Goal: Communication & Community: Ask a question

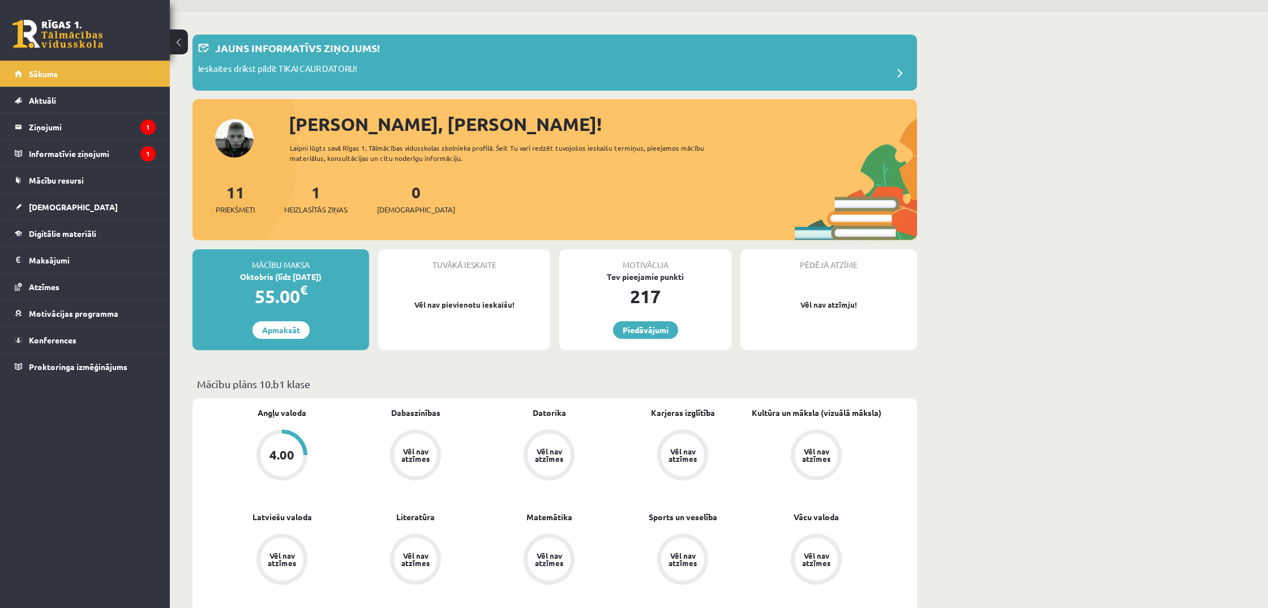
scroll to position [32, 0]
click at [134, 159] on legend "Informatīvie ziņojumi 1" at bounding box center [92, 153] width 127 height 26
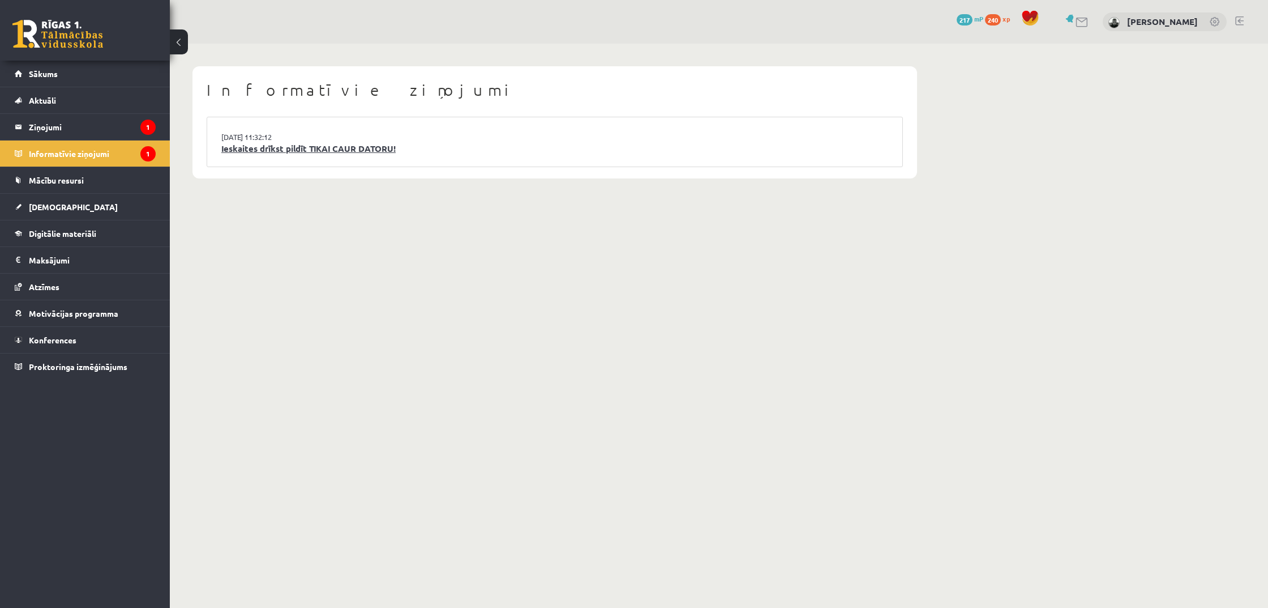
click at [302, 148] on link "Ieskaites drīkst pildīt TIKAI CAUR DATORU!" at bounding box center [554, 148] width 667 height 13
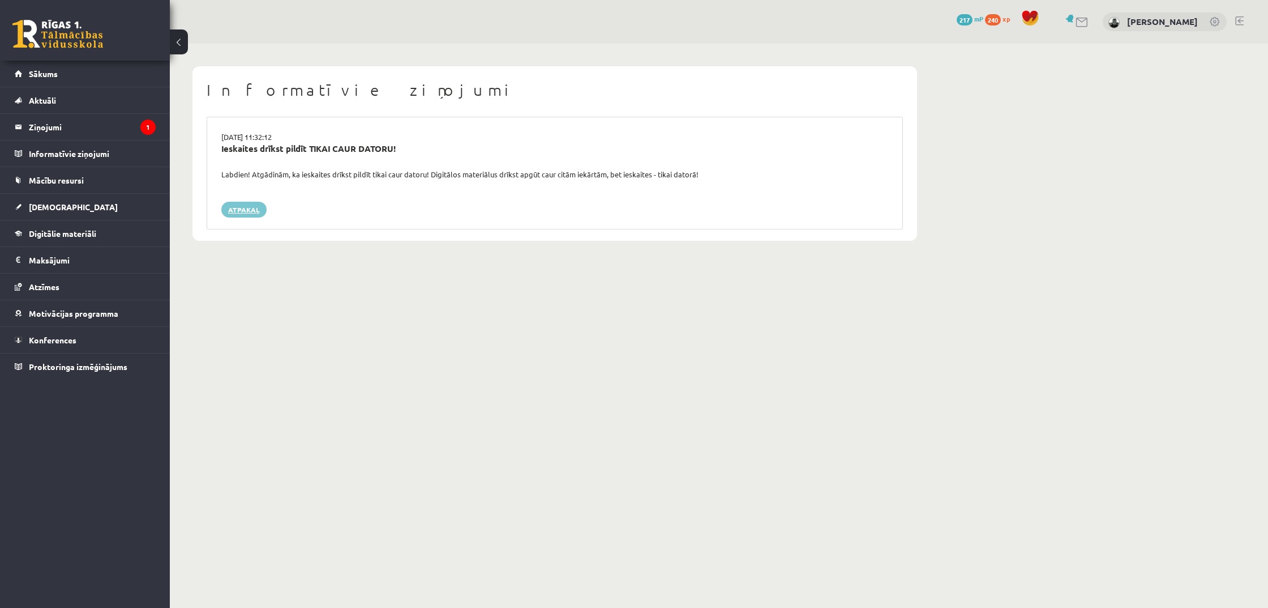
click at [243, 206] on link "Atpakaļ" at bounding box center [243, 210] width 45 height 16
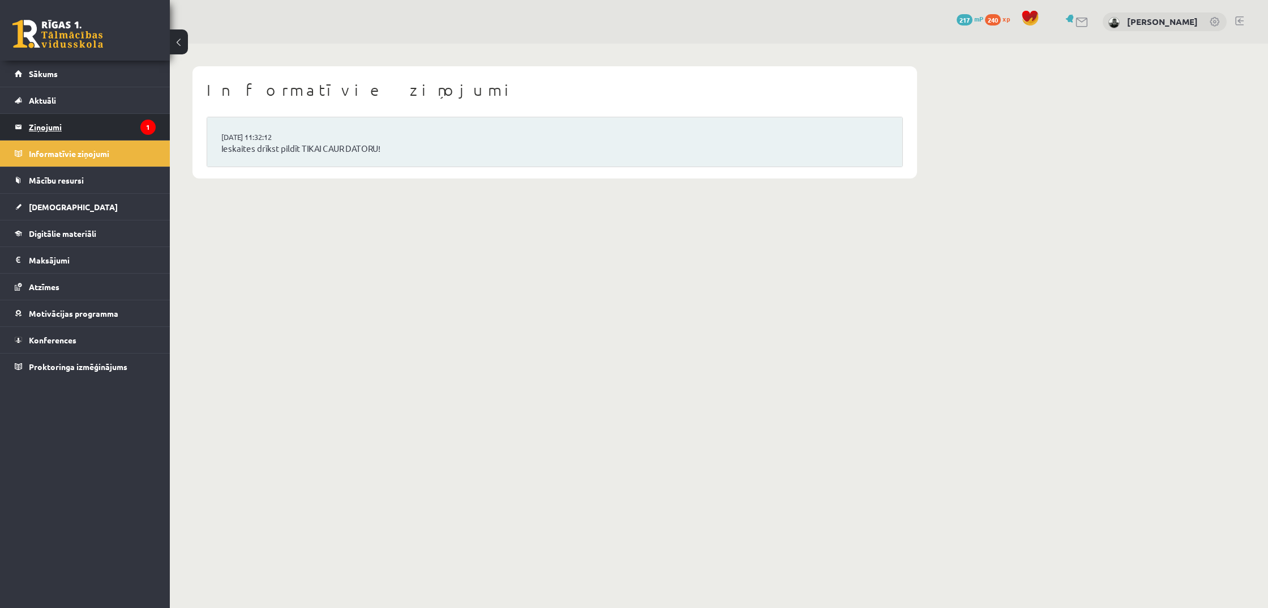
click at [88, 124] on legend "Ziņojumi 1" at bounding box center [92, 127] width 127 height 26
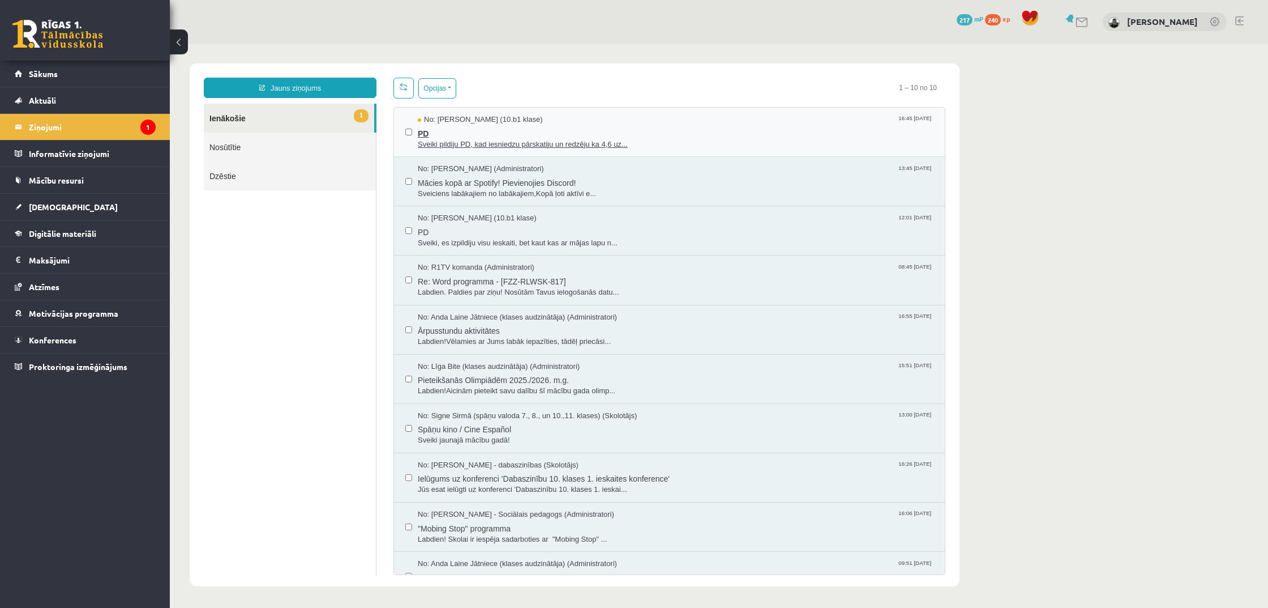
click at [440, 147] on span "Sveiki pildiju PD, kad iesniedzu pārskatiju un redzēju ka 4,6 uz..." at bounding box center [676, 144] width 516 height 11
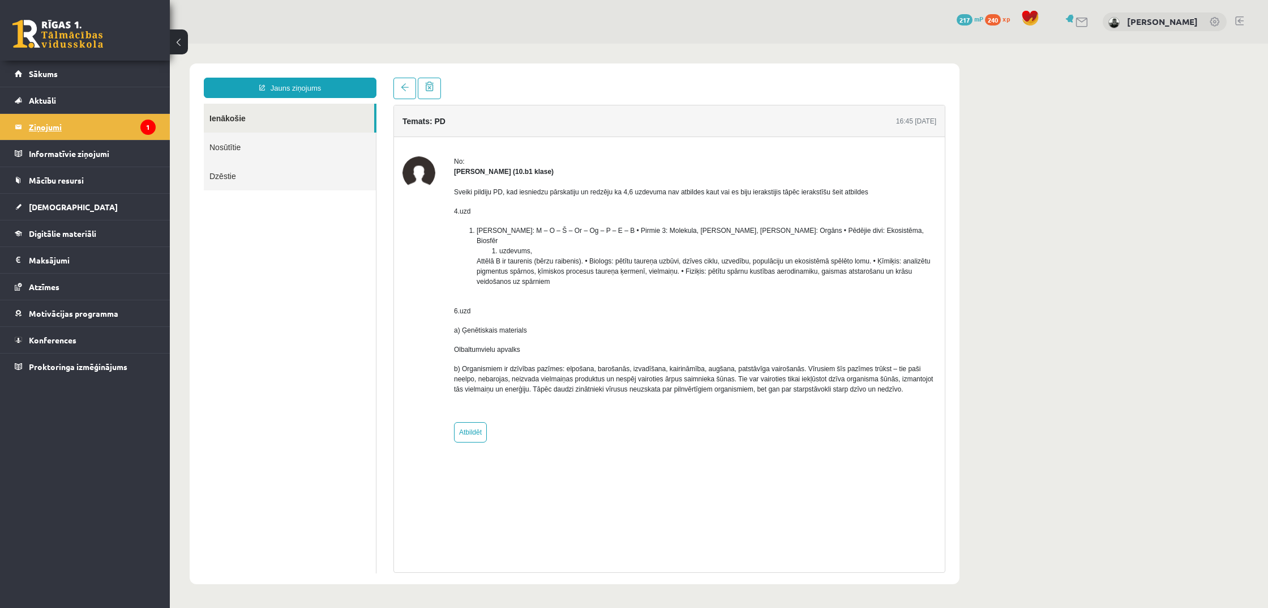
click at [93, 130] on legend "Ziņojumi 1" at bounding box center [92, 127] width 127 height 26
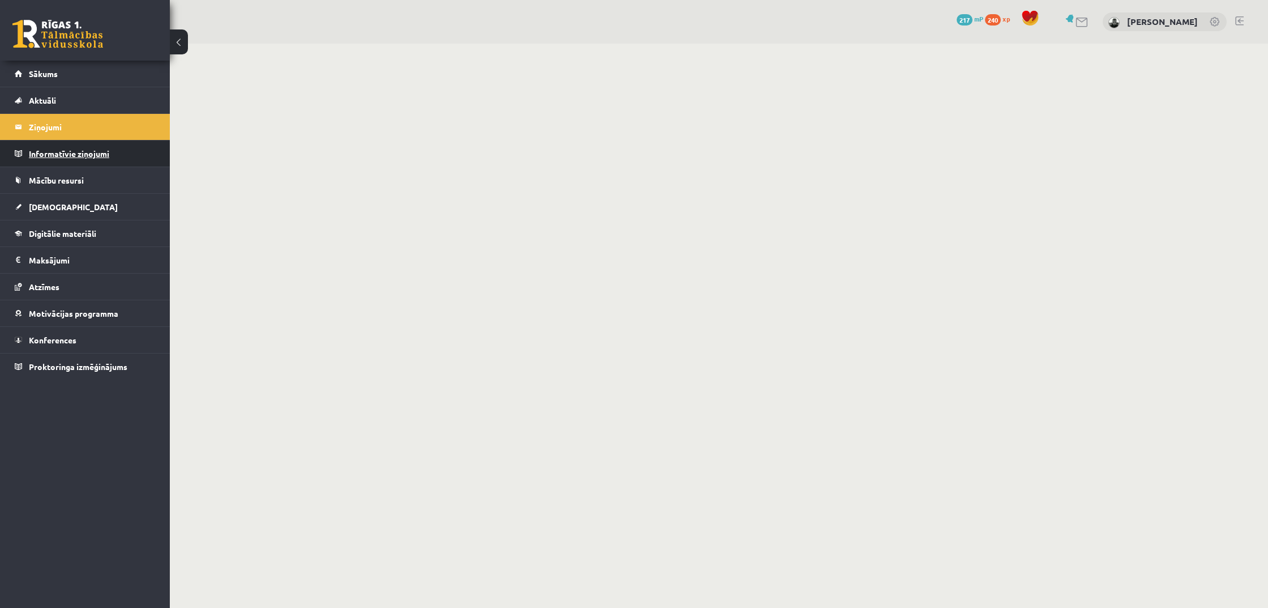
click at [100, 153] on legend "Informatīvie ziņojumi 0" at bounding box center [92, 153] width 127 height 26
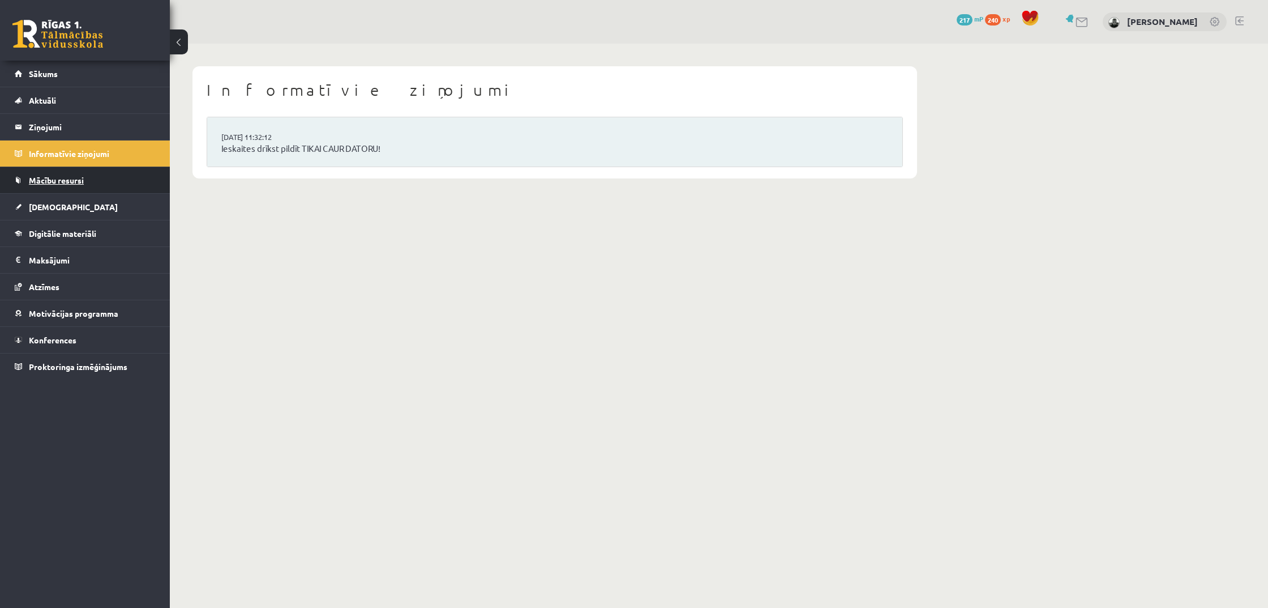
click at [99, 176] on link "Mācību resursi" at bounding box center [85, 180] width 141 height 26
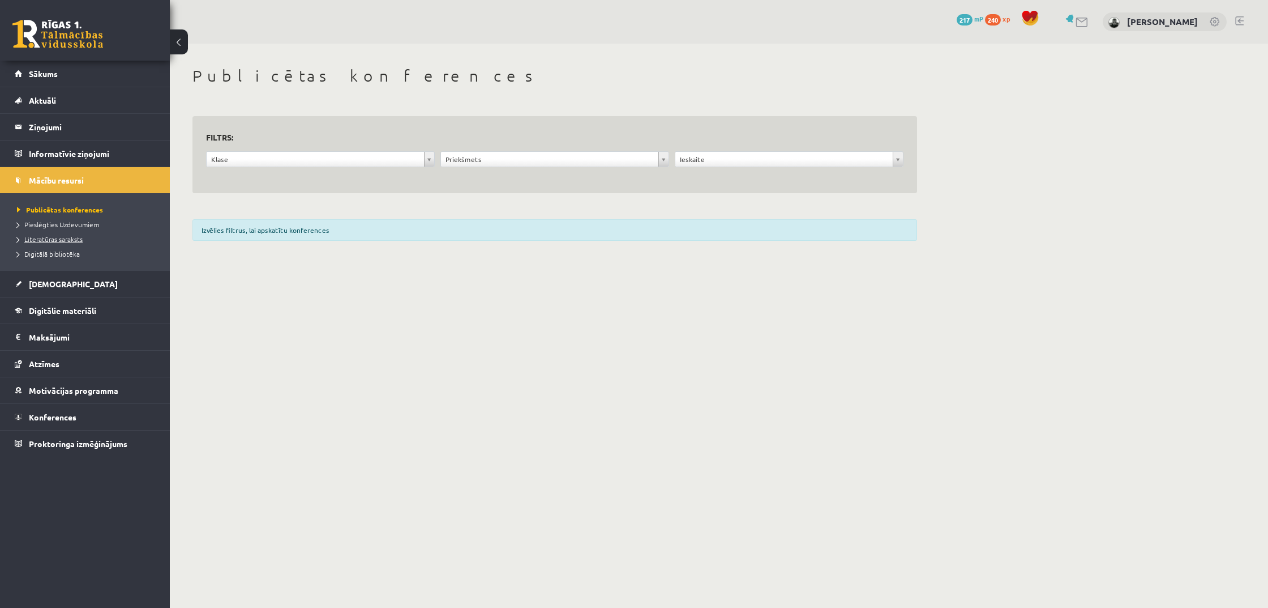
click at [74, 241] on span "Literatūras saraksts" at bounding box center [50, 238] width 66 height 9
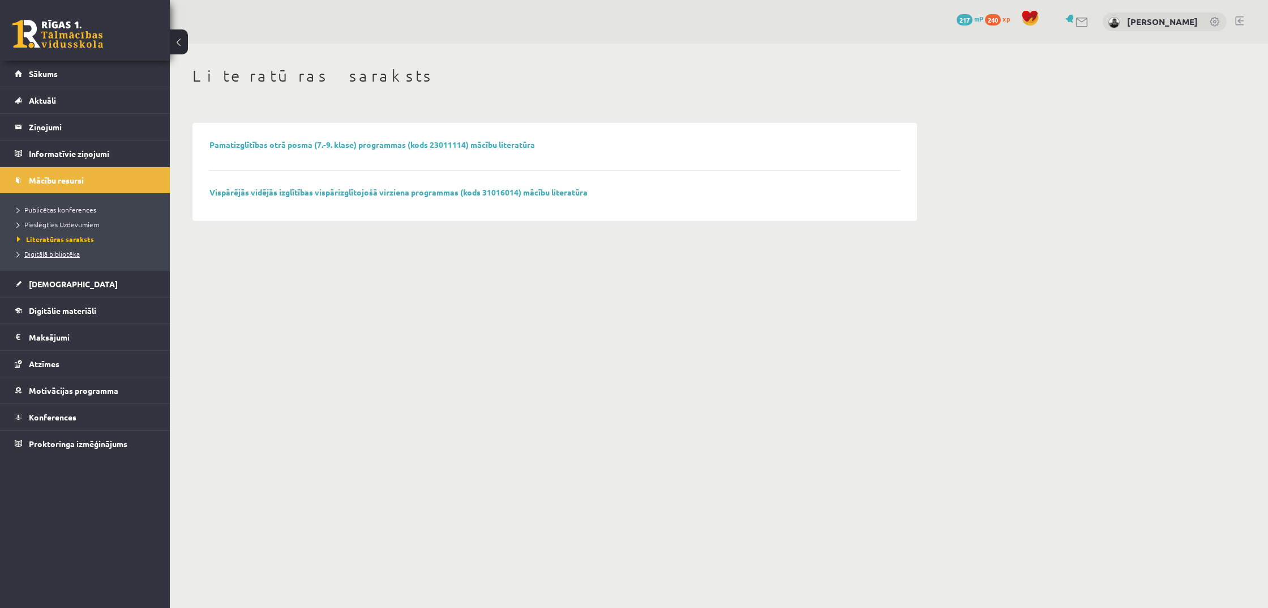
click at [72, 253] on span "Digitālā bibliotēka" at bounding box center [48, 253] width 63 height 9
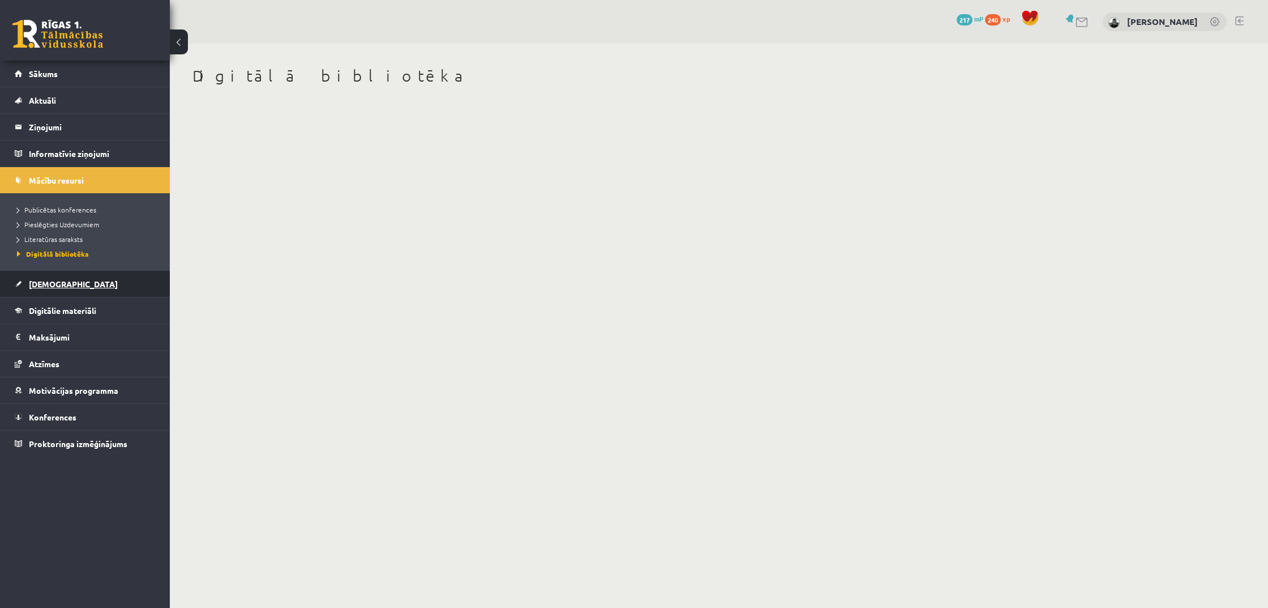
click at [79, 296] on ul "Sākums Aktuāli Kā mācīties eSKOLĀ Kontakti Normatīvie akti Online konsultācijas…" at bounding box center [85, 259] width 170 height 396
click at [80, 287] on link "[DEMOGRAPHIC_DATA]" at bounding box center [85, 284] width 141 height 26
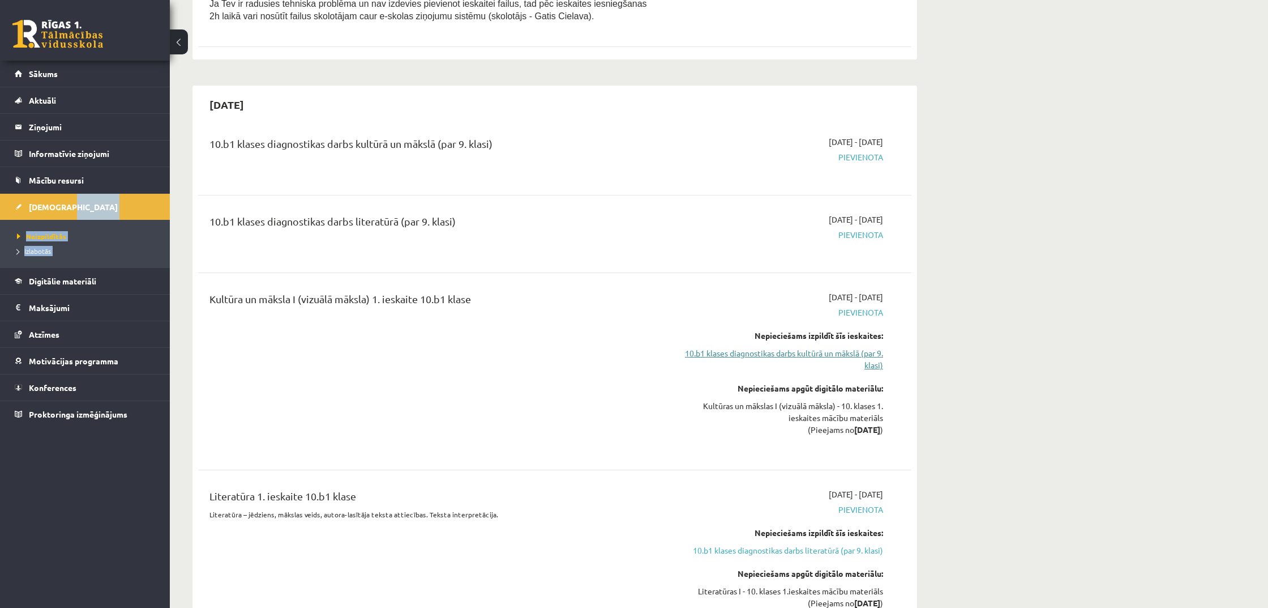
scroll to position [437, 1]
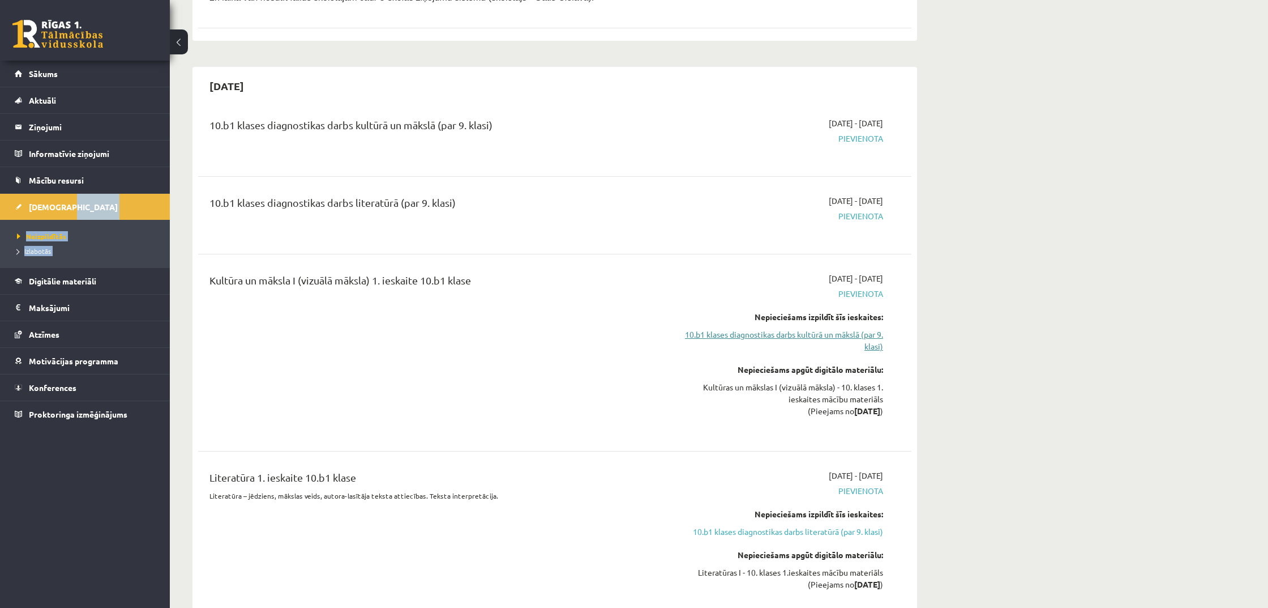
click at [788, 332] on link "10.b1 klases diagnostikas darbs kultūrā un mākslā (par 9. klasi)" at bounding box center [776, 340] width 213 height 24
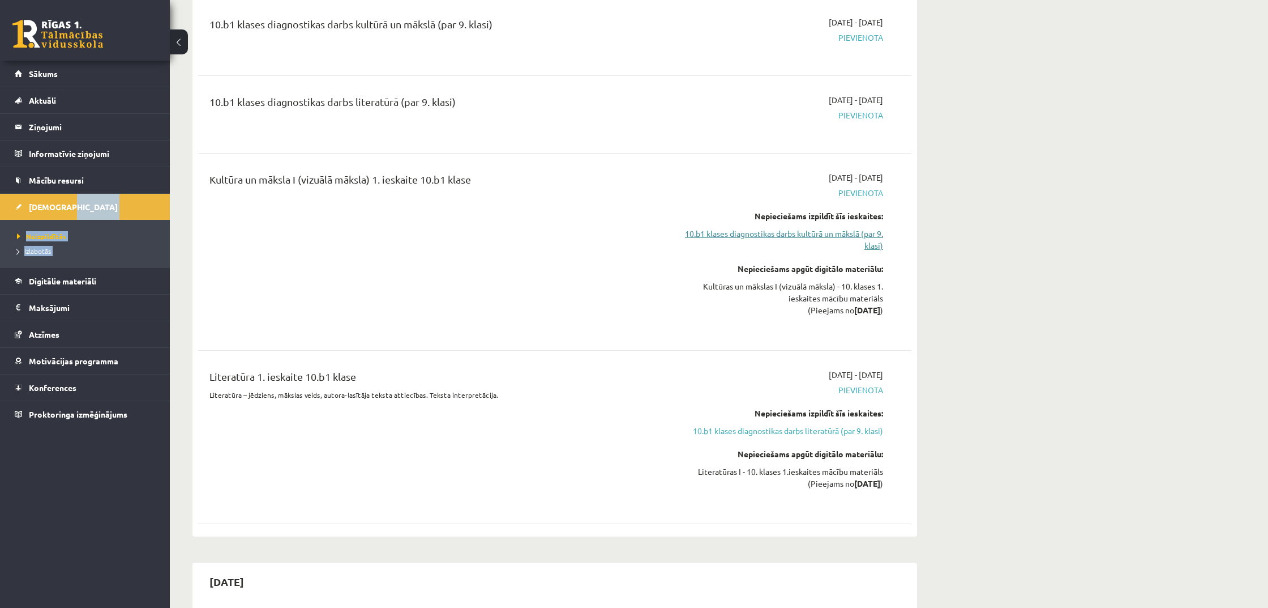
click at [810, 228] on link "10.b1 klases diagnostikas darbs kultūrā un mākslā (par 9. klasi)" at bounding box center [776, 240] width 213 height 24
click at [818, 228] on link "10.b1 klases diagnostikas darbs kultūrā un mākslā (par 9. klasi)" at bounding box center [776, 240] width 213 height 24
click at [71, 276] on span "Digitālie materiāli" at bounding box center [62, 281] width 67 height 10
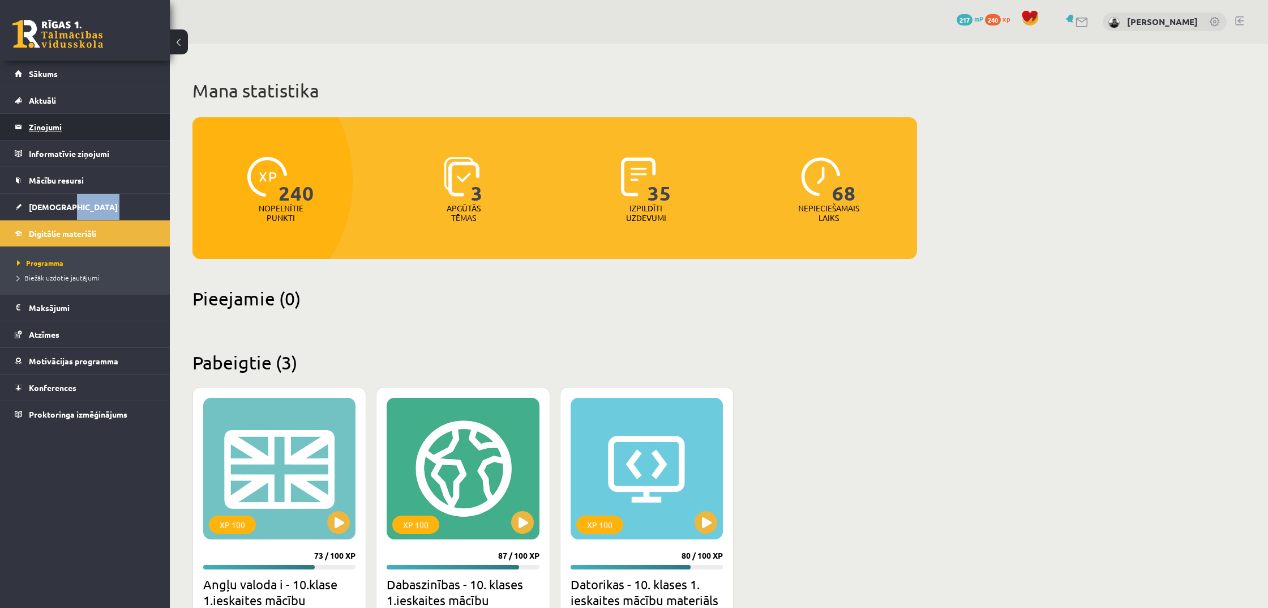
click at [61, 125] on legend "Ziņojumi 1" at bounding box center [92, 127] width 127 height 26
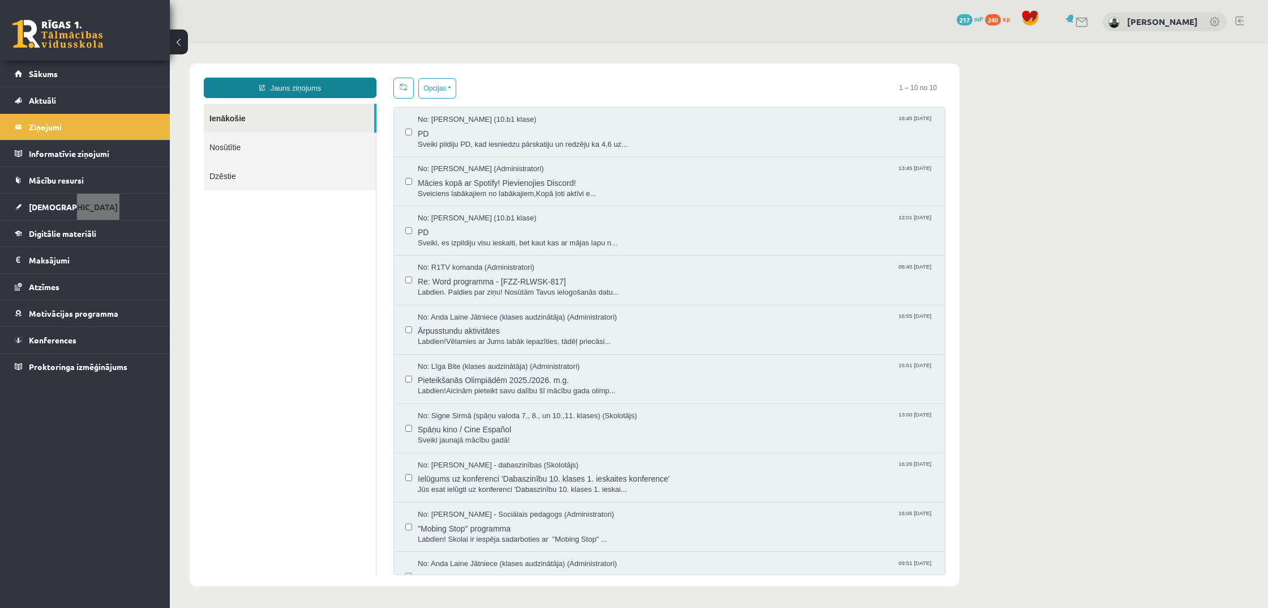
click at [305, 89] on link "Jauns ziņojums" at bounding box center [290, 88] width 173 height 20
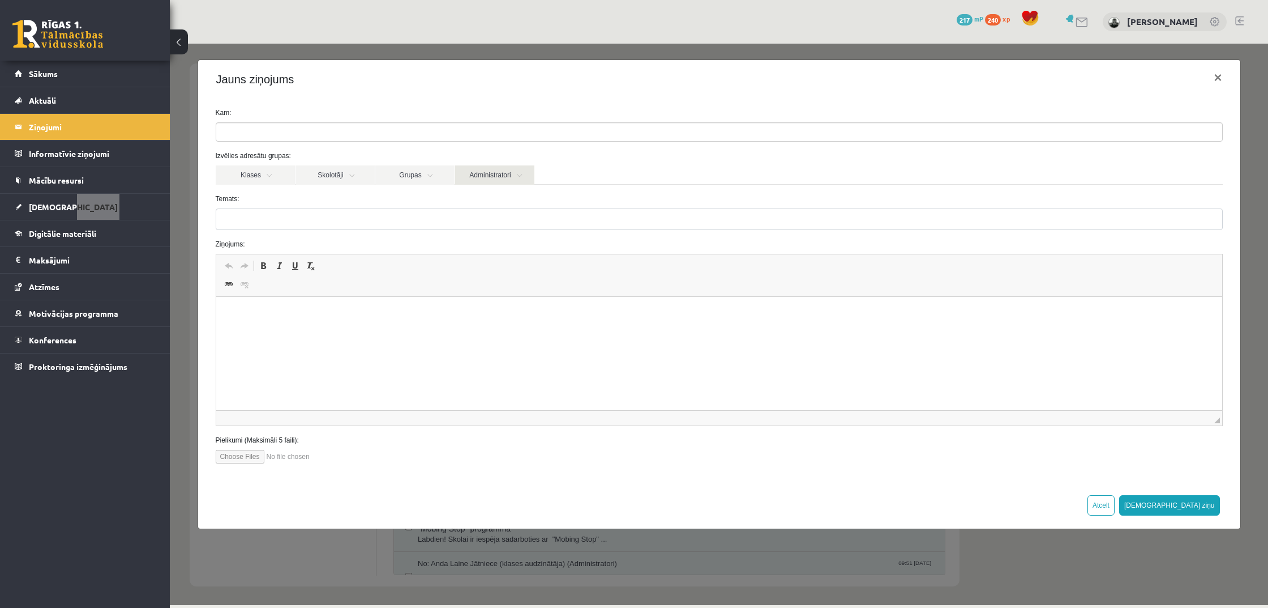
click at [507, 174] on link "Administratori" at bounding box center [494, 174] width 79 height 19
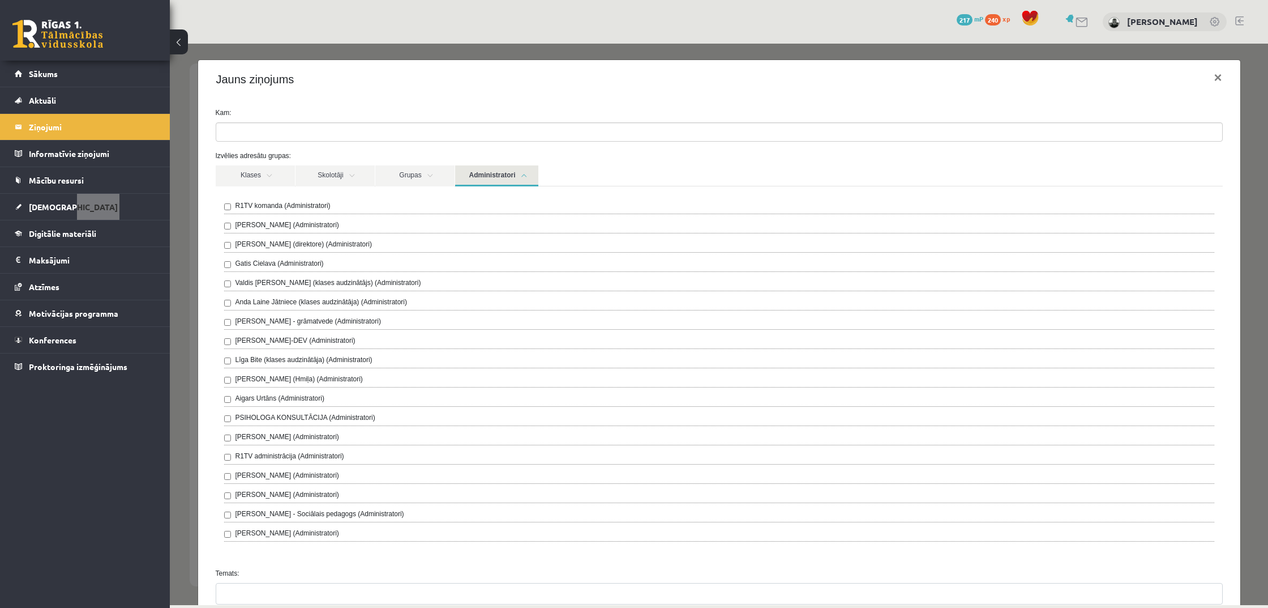
scroll to position [4, 0]
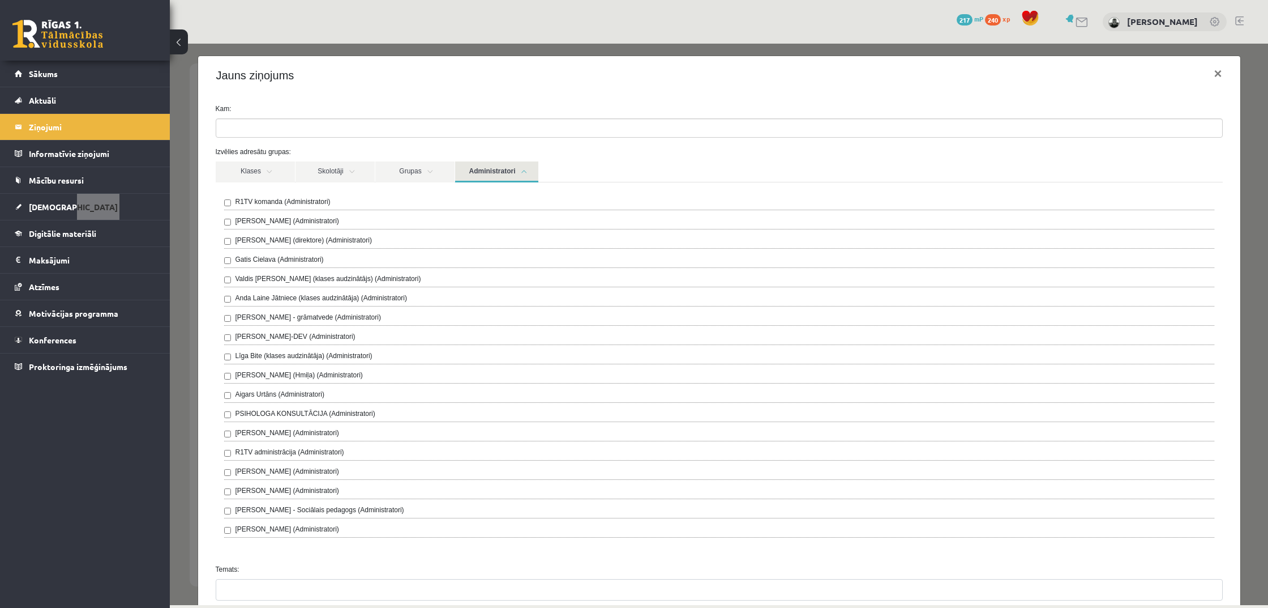
click at [280, 454] on label "R1TV administrācija (Administratori)" at bounding box center [290, 452] width 109 height 10
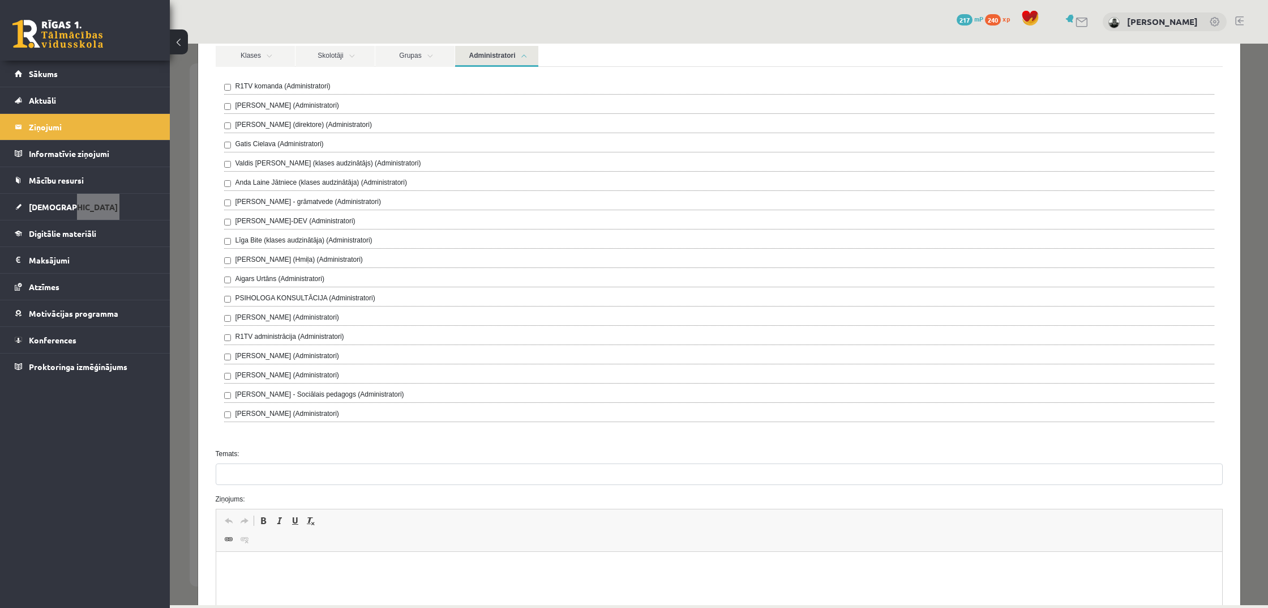
scroll to position [119, 0]
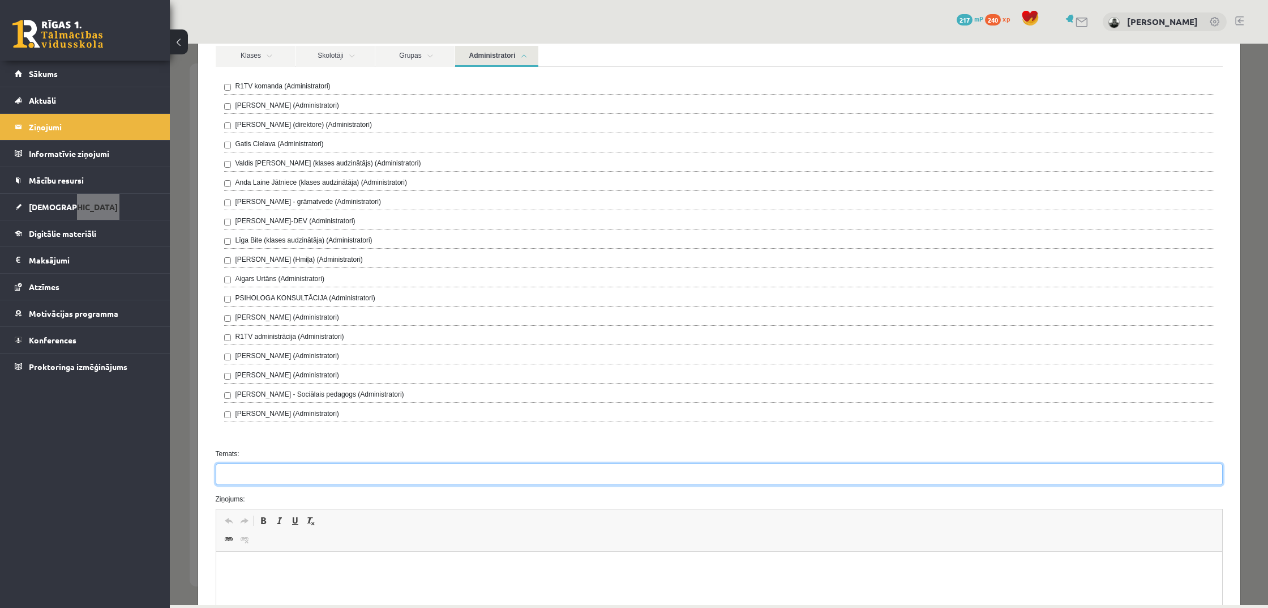
click at [483, 481] on input "Temats:" at bounding box center [719, 474] width 1007 height 22
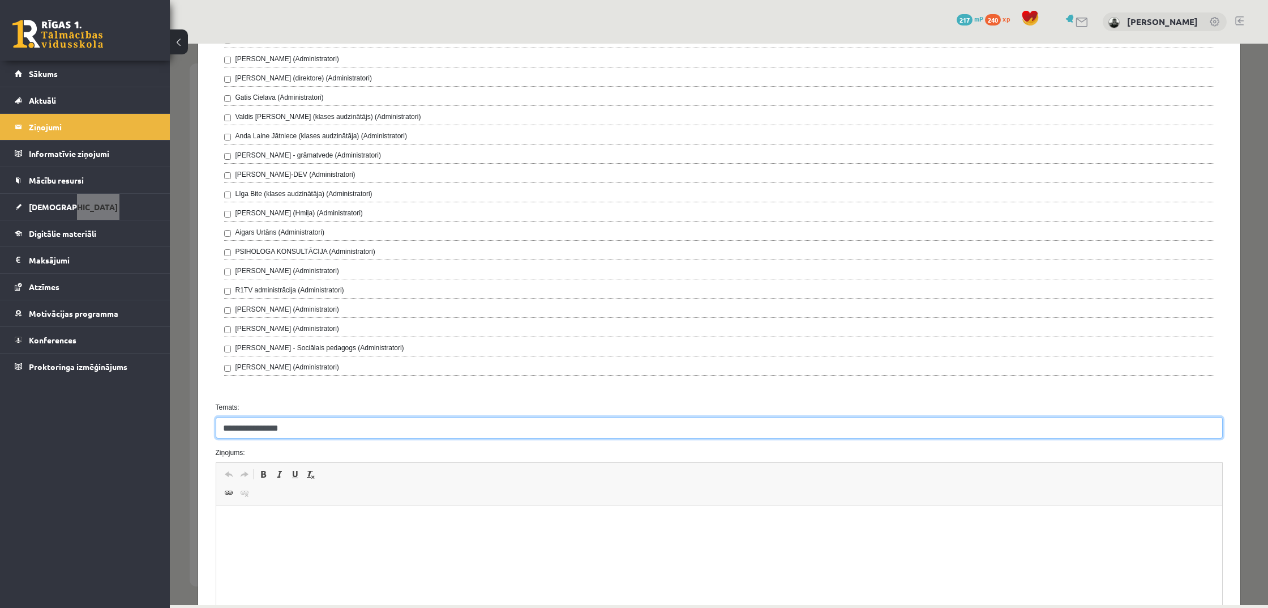
scroll to position [168, 0]
type input "**********"
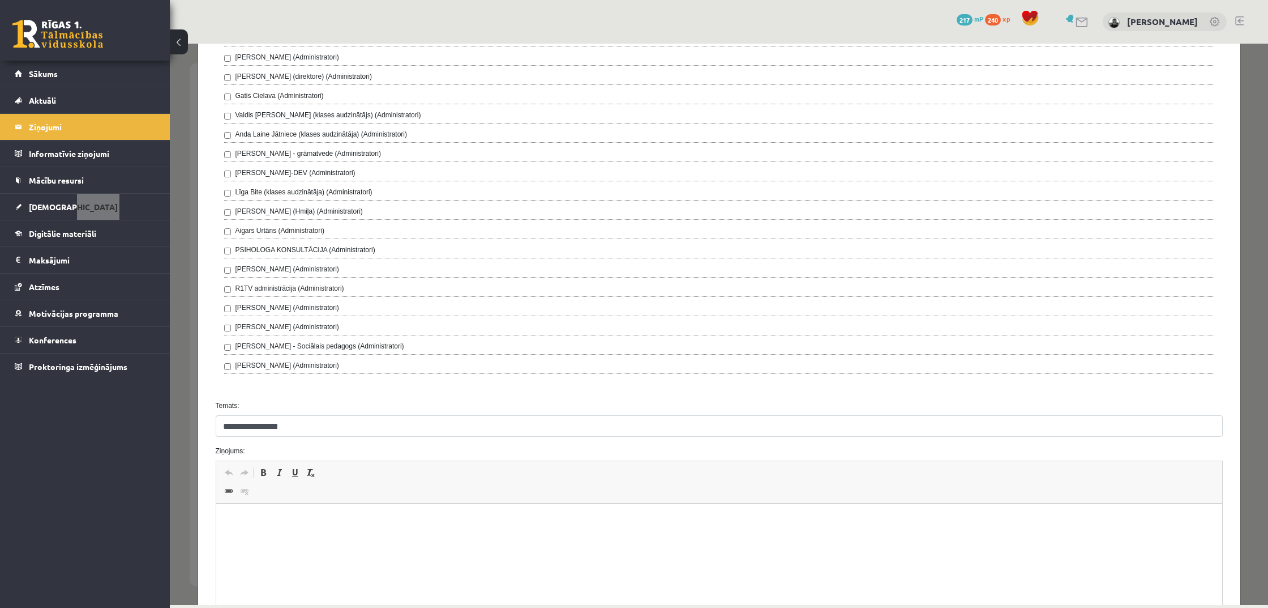
click at [432, 533] on html at bounding box center [719, 520] width 1006 height 35
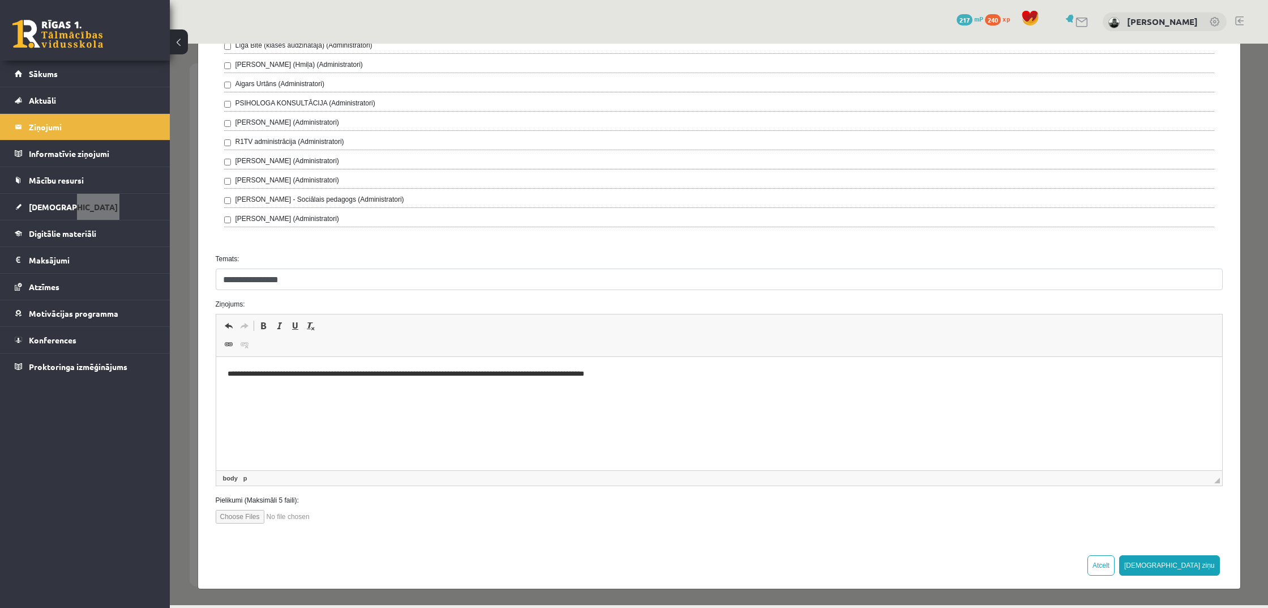
scroll to position [314, 0]
click at [378, 391] on html "**********" at bounding box center [719, 374] width 1006 height 34
click at [1204, 562] on button "Sūtīt ziņu" at bounding box center [1170, 566] width 101 height 20
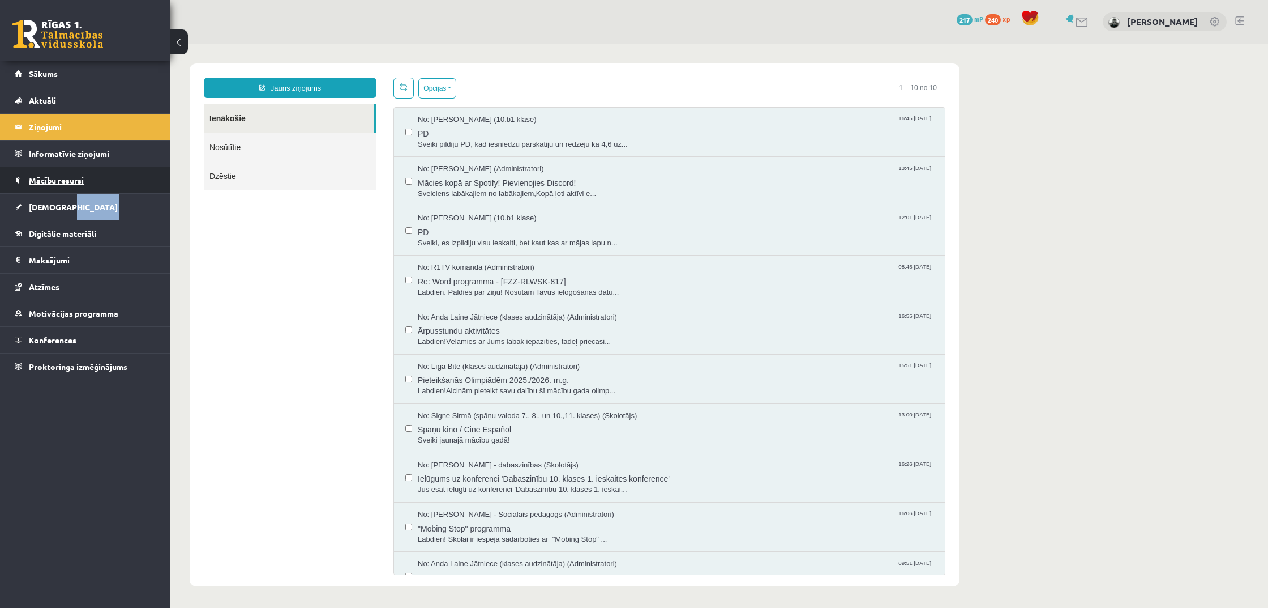
click at [59, 186] on link "Mācību resursi" at bounding box center [85, 180] width 141 height 26
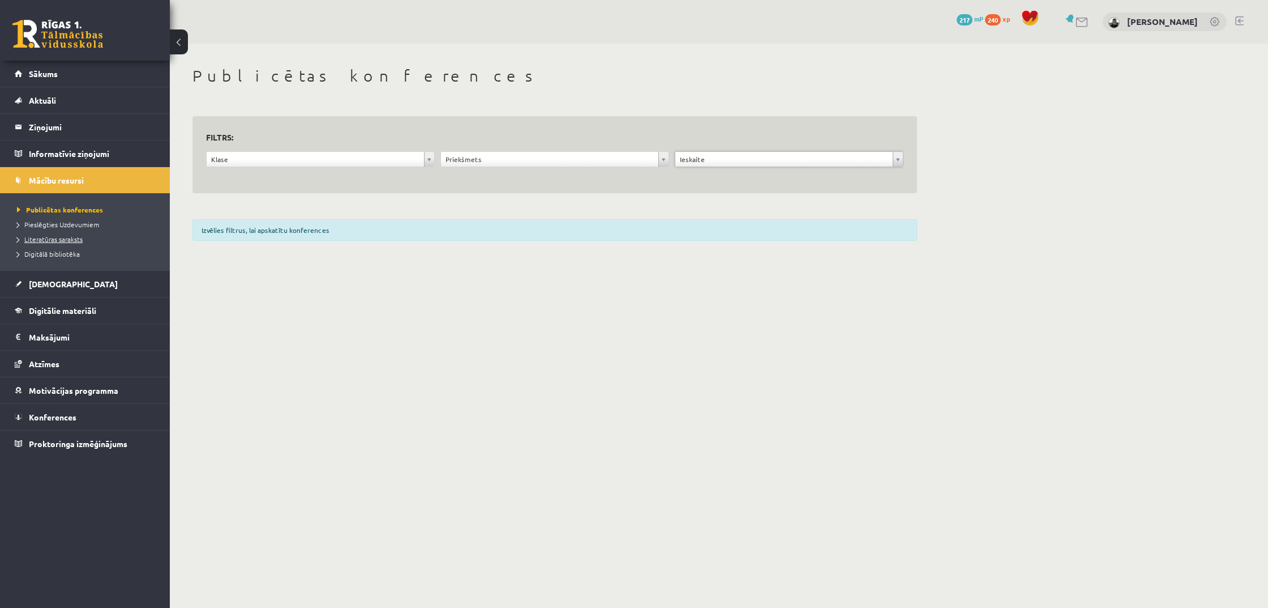
click at [78, 243] on link "Literatūras saraksts" at bounding box center [88, 239] width 142 height 10
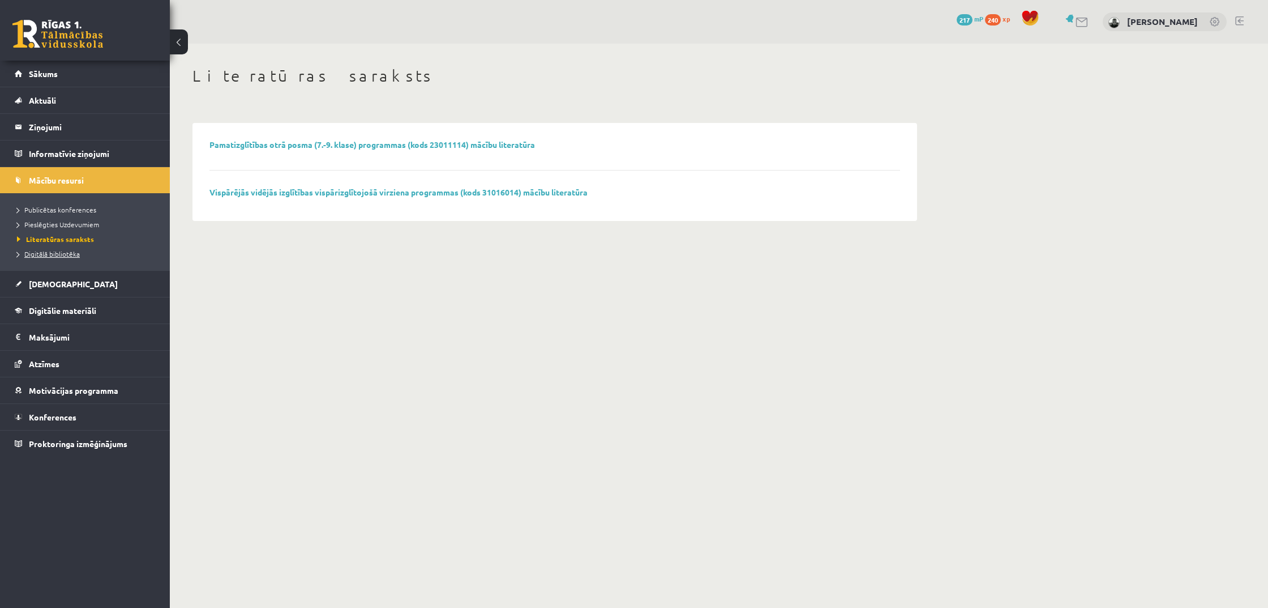
click at [70, 255] on span "Digitālā bibliotēka" at bounding box center [48, 253] width 63 height 9
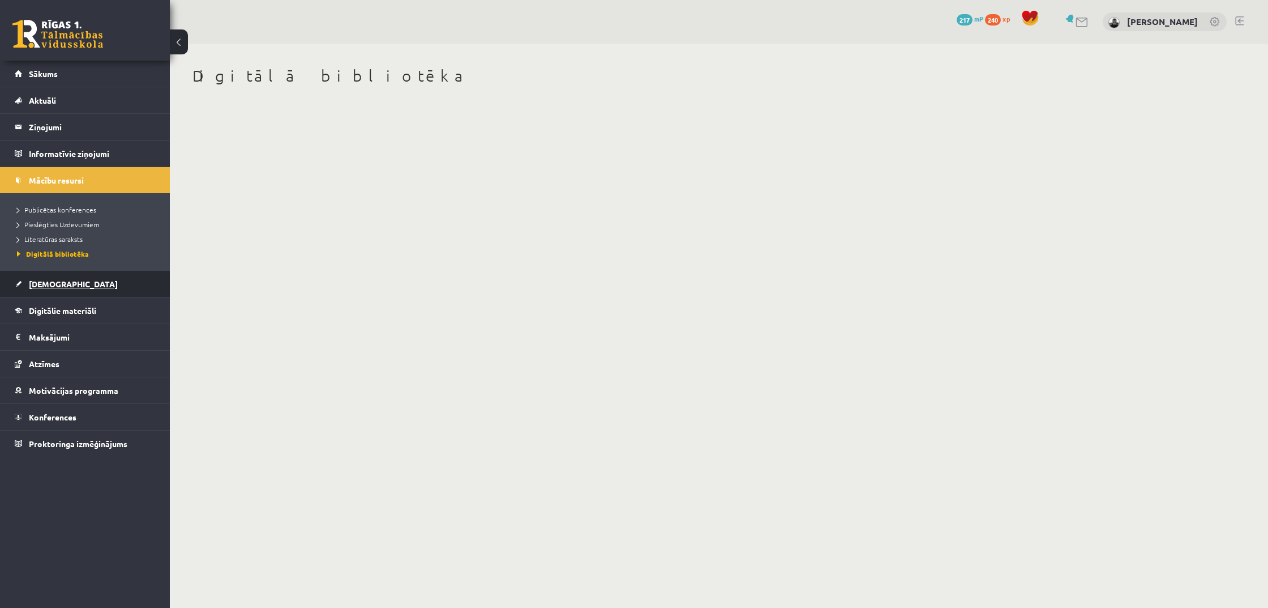
click at [109, 293] on link "[DEMOGRAPHIC_DATA]" at bounding box center [85, 284] width 141 height 26
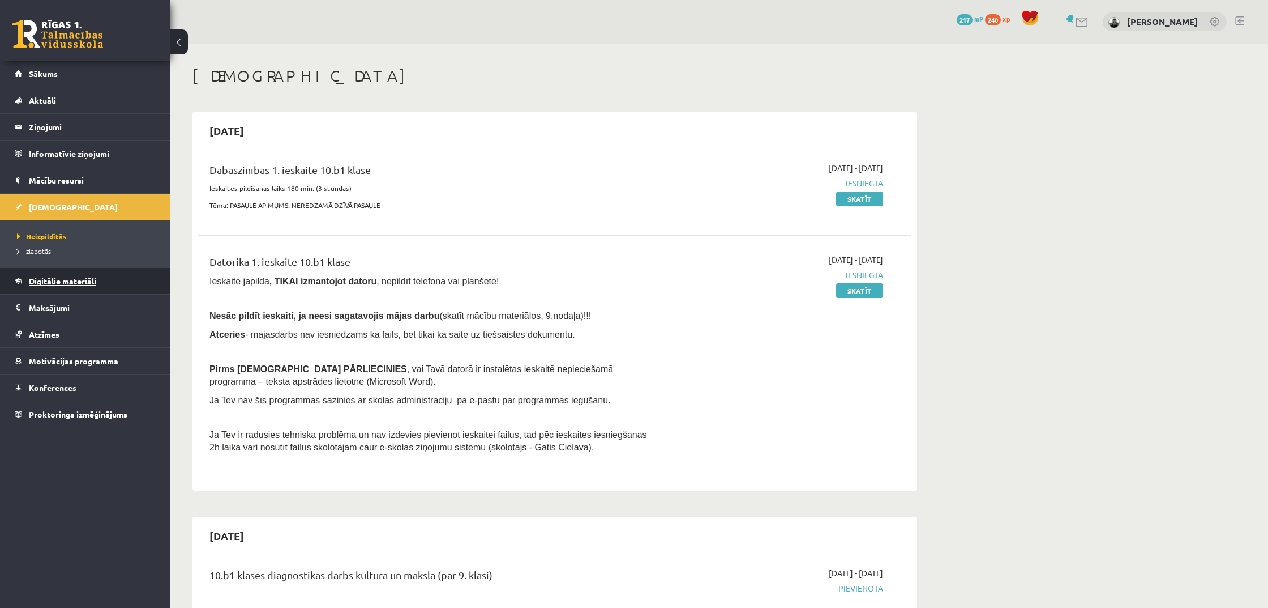
click at [100, 288] on link "Digitālie materiāli" at bounding box center [85, 281] width 141 height 26
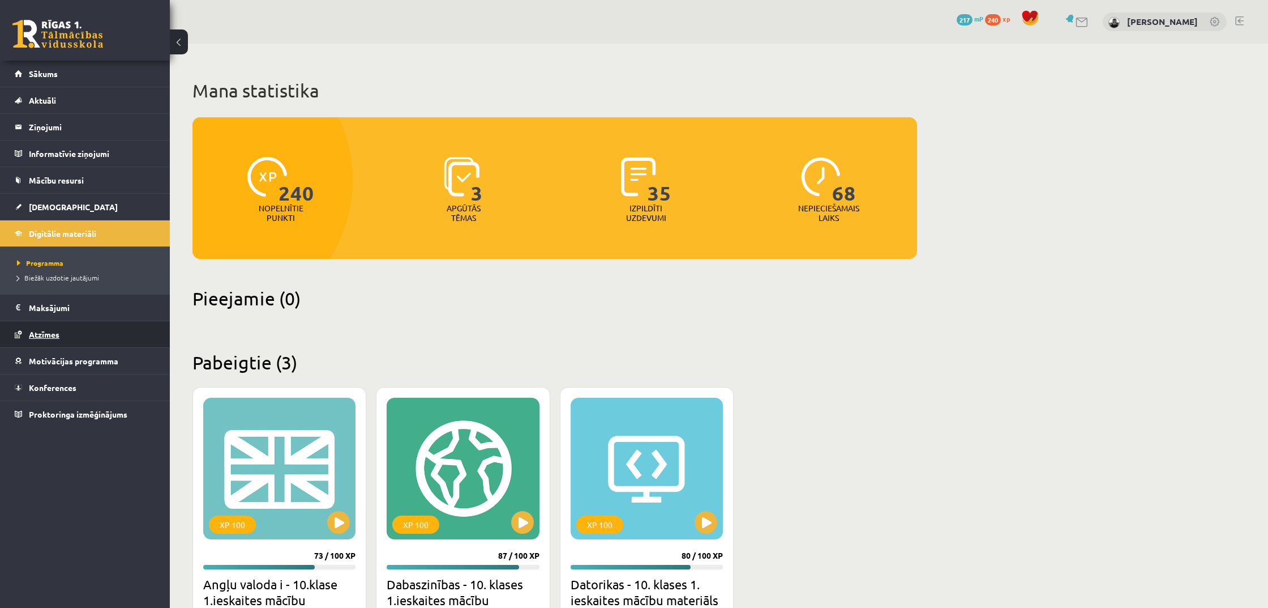
click at [50, 336] on span "Atzīmes" at bounding box center [44, 334] width 31 height 10
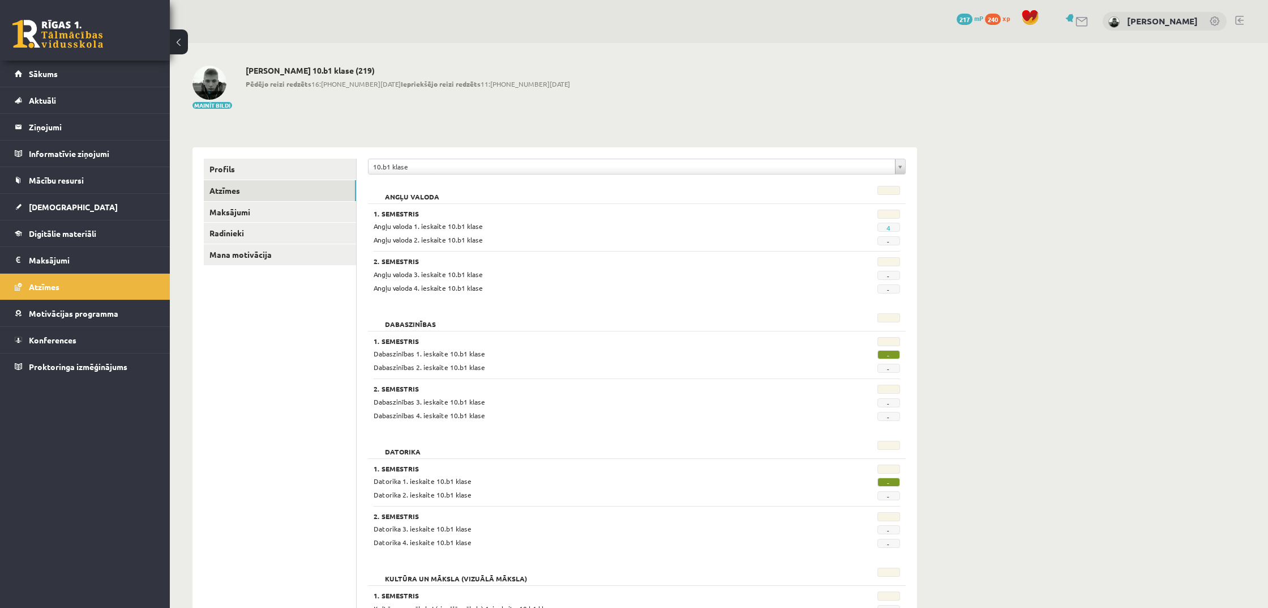
scroll to position [1, 1]
drag, startPoint x: 891, startPoint y: 226, endPoint x: 866, endPoint y: 231, distance: 26.0
click at [891, 227] on span "4" at bounding box center [889, 226] width 23 height 9
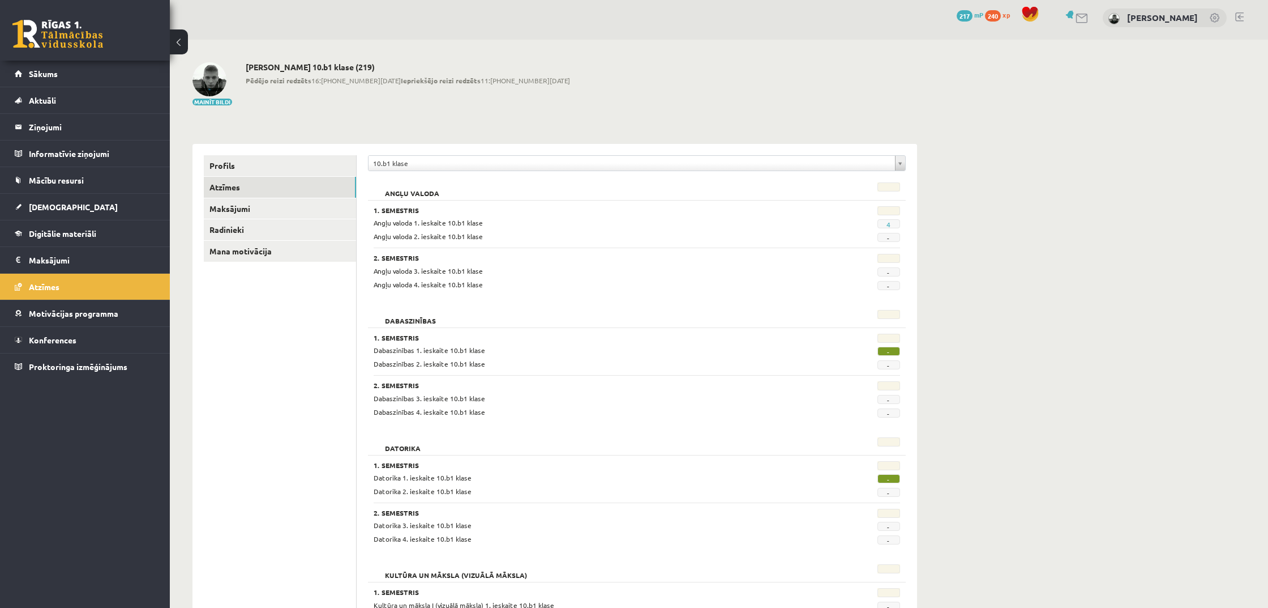
click at [384, 237] on span "Angļu valoda 2. ieskaite 10.b1 klase" at bounding box center [428, 236] width 109 height 9
click at [387, 222] on span "Angļu valoda 1. ieskaite 10.b1 klase" at bounding box center [428, 223] width 109 height 9
click at [69, 200] on link "[DEMOGRAPHIC_DATA]" at bounding box center [85, 207] width 141 height 26
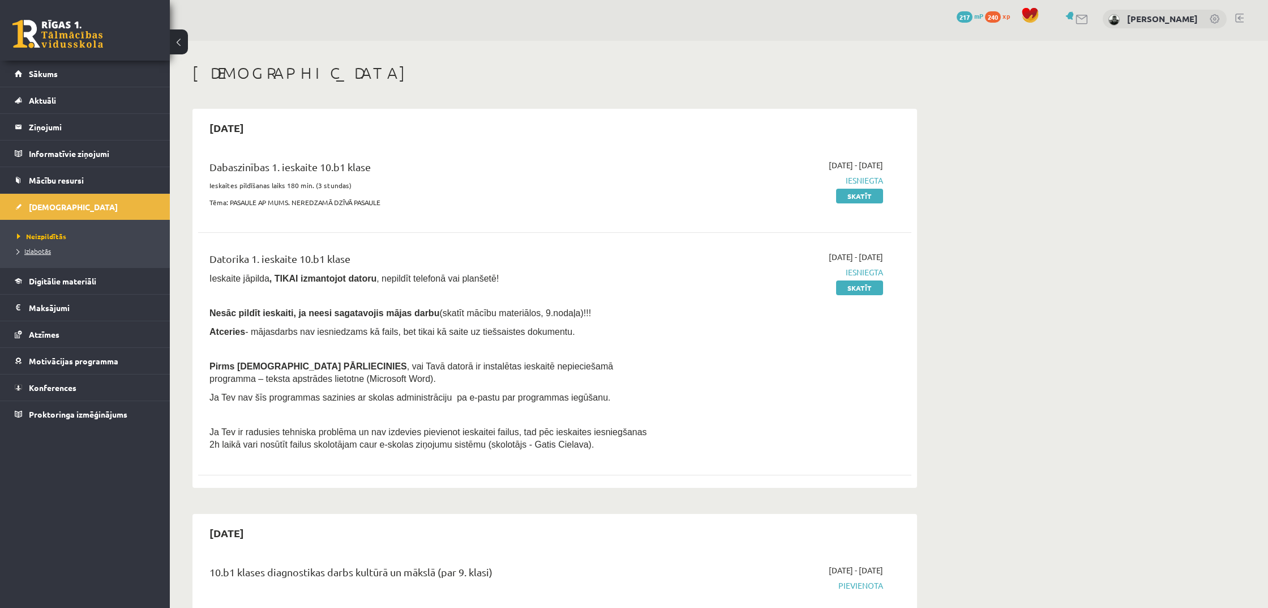
click at [49, 252] on span "Izlabotās" at bounding box center [34, 250] width 34 height 9
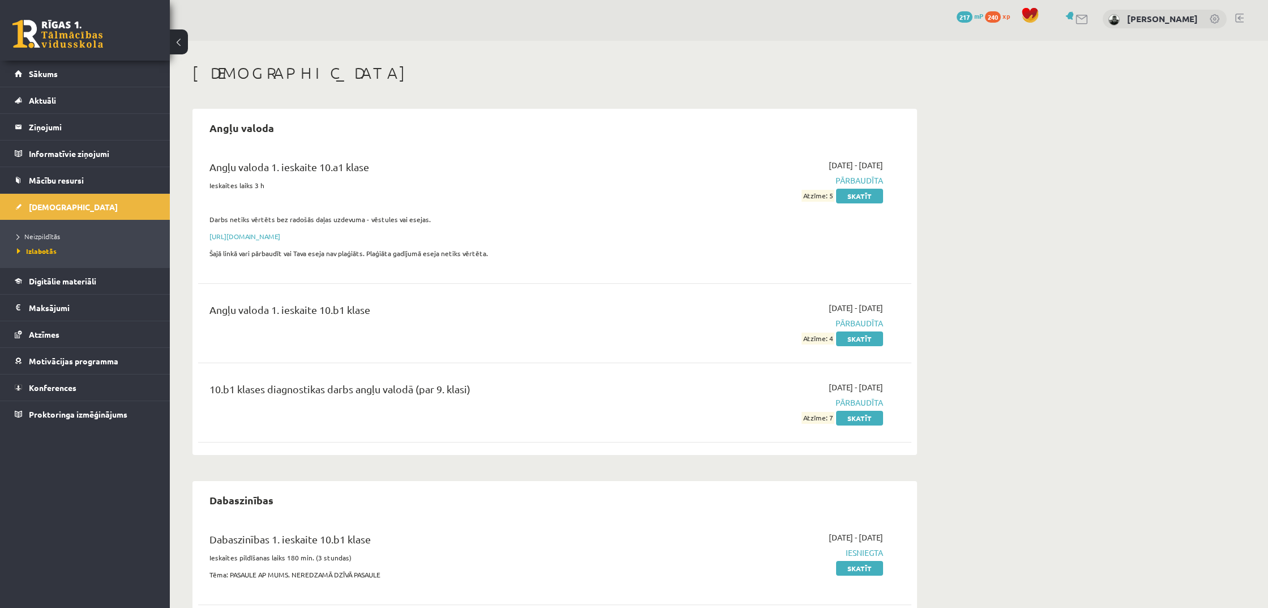
click at [336, 307] on div "Angļu valoda 1. ieskaite 10.b1 klase" at bounding box center [431, 312] width 443 height 21
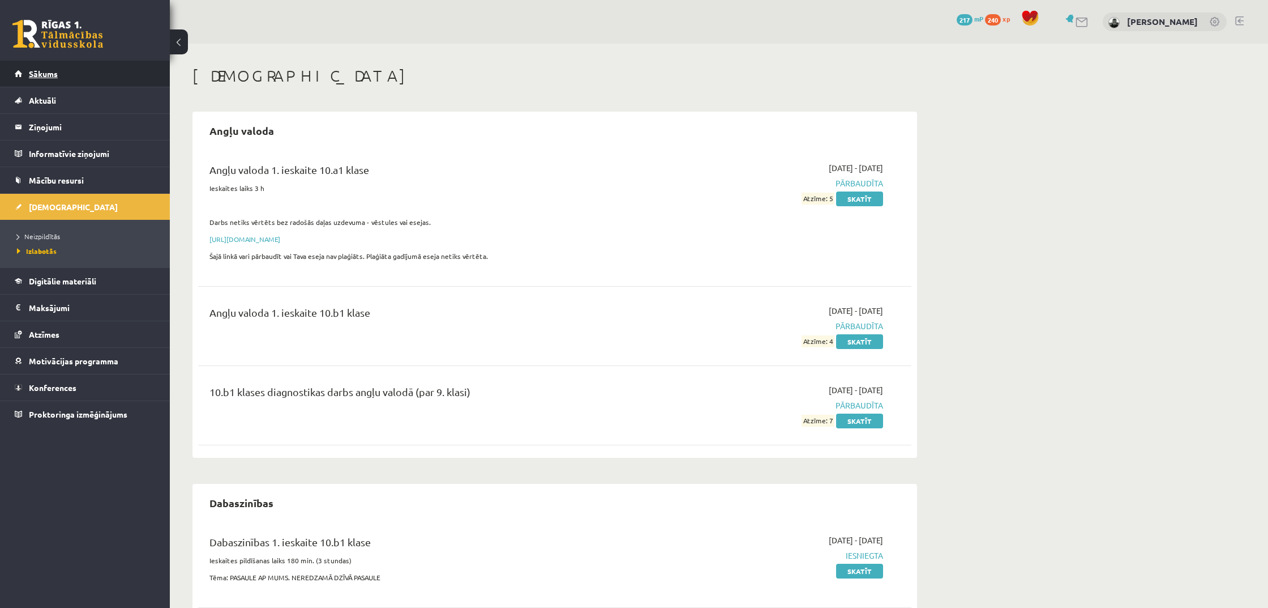
click at [66, 86] on link "Sākums" at bounding box center [85, 74] width 141 height 26
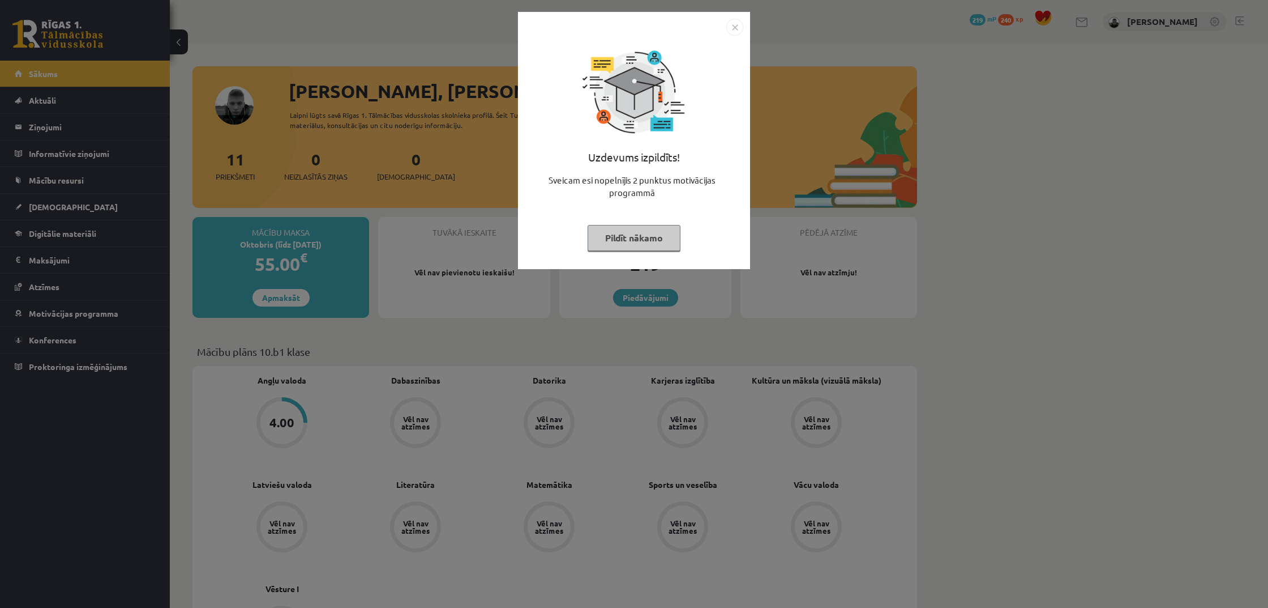
click at [654, 225] on button "Pildīt nākamo" at bounding box center [634, 238] width 93 height 26
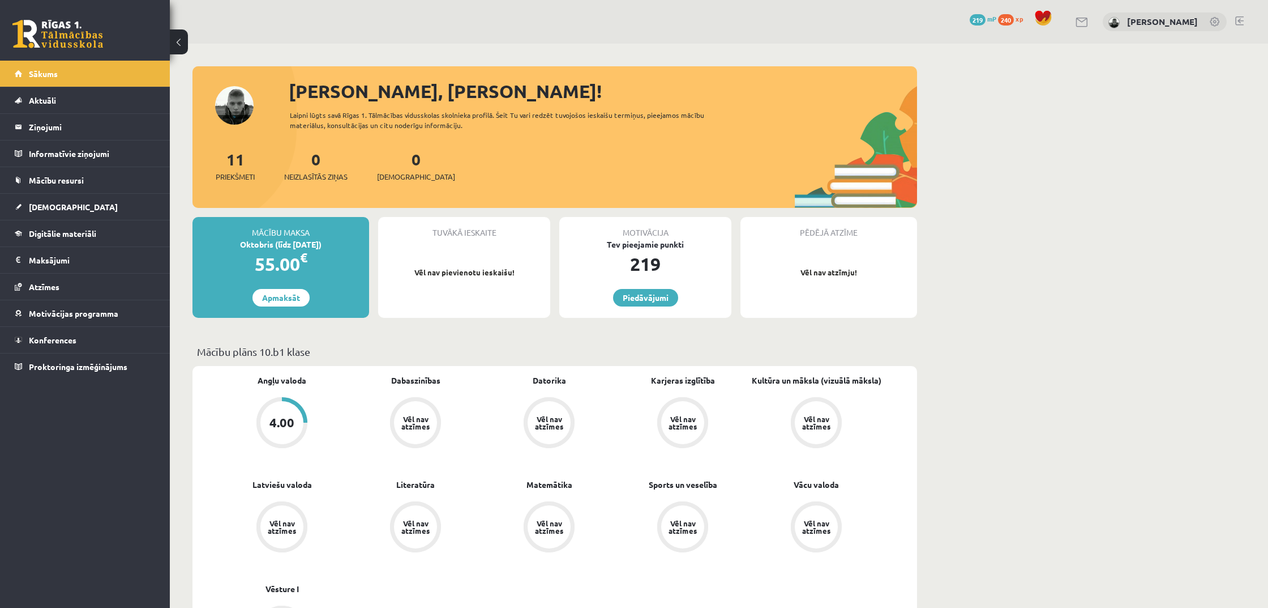
click at [506, 265] on div "Tuvākā ieskaite Vēl nav pievienotu ieskaišu!" at bounding box center [464, 267] width 172 height 101
drag, startPoint x: 506, startPoint y: 265, endPoint x: 485, endPoint y: 275, distance: 23.8
click at [504, 267] on div "Tuvākā ieskaite Vēl nav pievienotu ieskaišu!" at bounding box center [464, 267] width 172 height 101
click at [485, 275] on p "Vēl nav pievienotu ieskaišu!" at bounding box center [464, 272] width 161 height 11
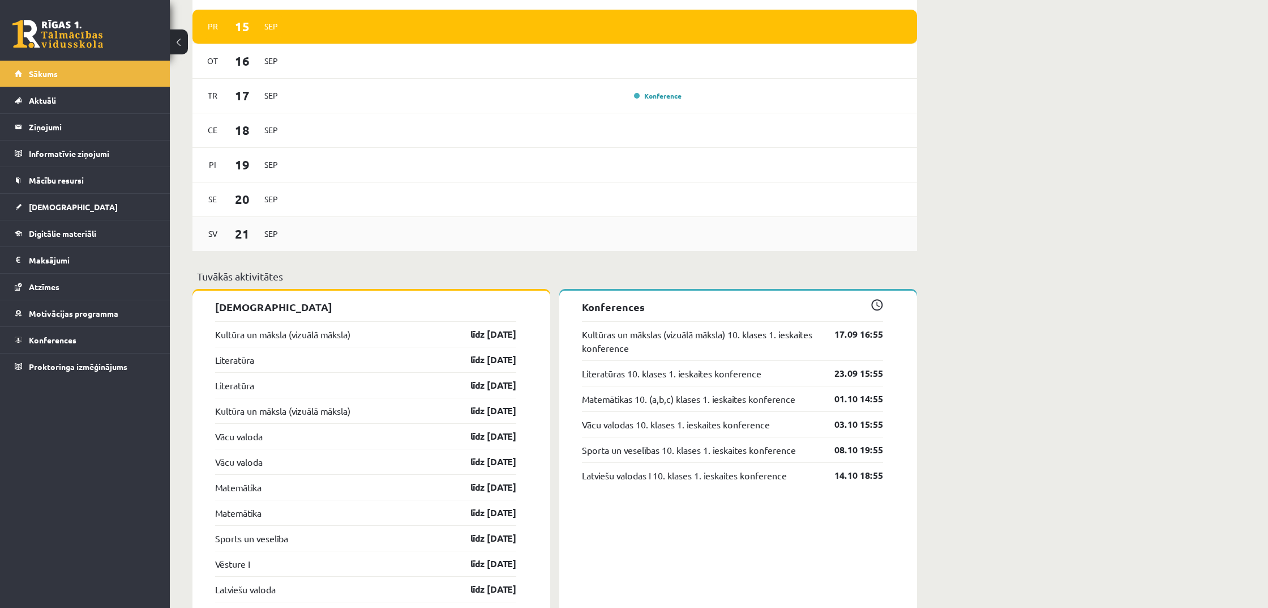
scroll to position [734, 0]
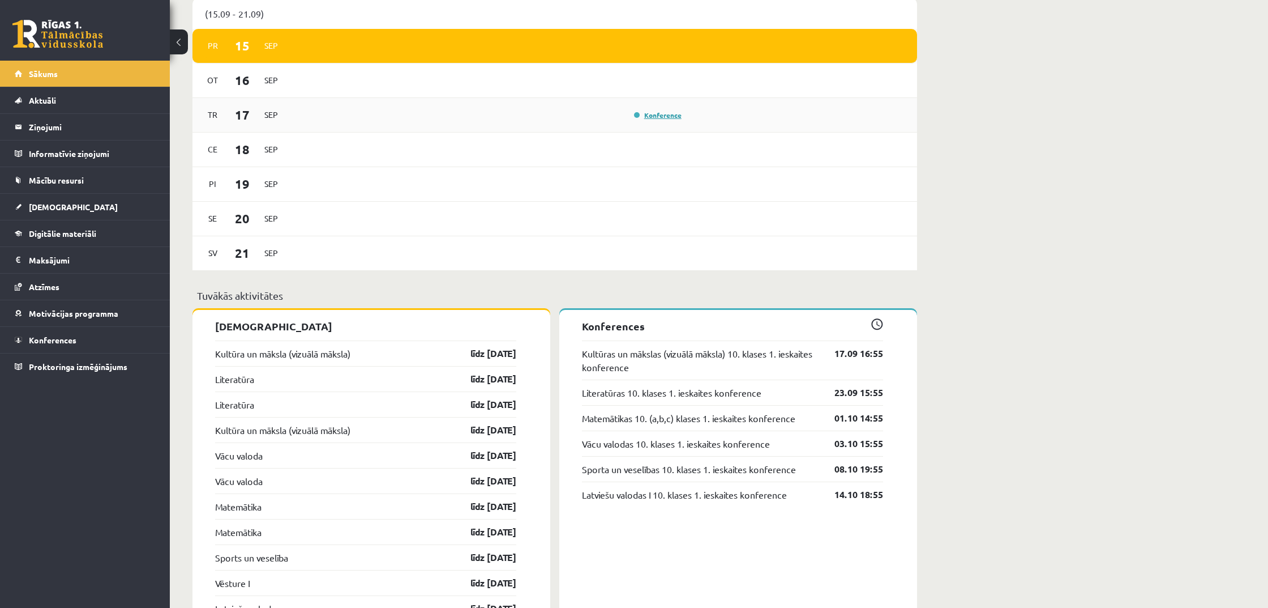
click at [660, 117] on link "Konference" at bounding box center [658, 114] width 48 height 9
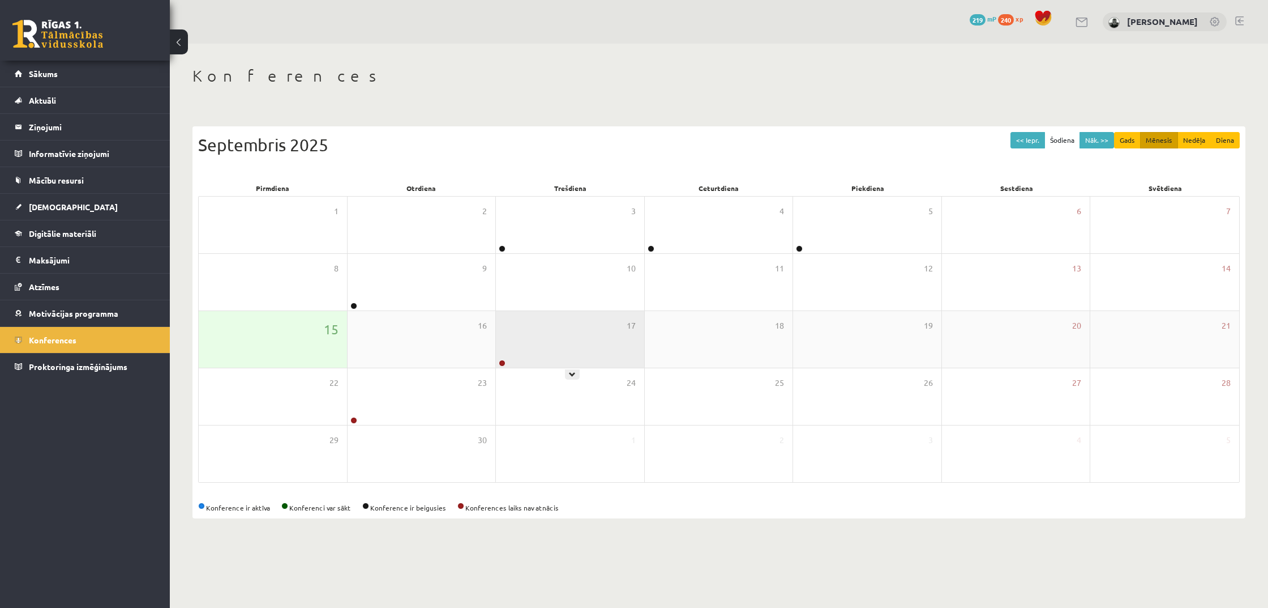
click at [556, 335] on div "17" at bounding box center [570, 339] width 148 height 57
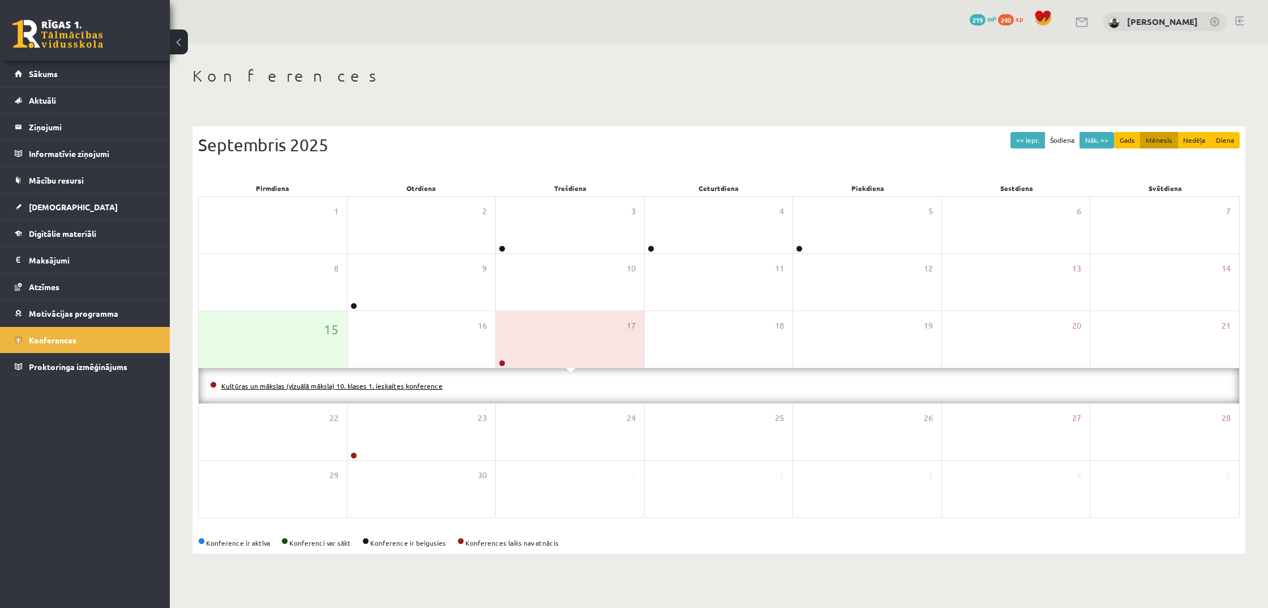
click at [376, 385] on link "Kultūras un mākslas (vizuālā māksla) 10. klases 1. ieskaites konference" at bounding box center [331, 385] width 221 height 9
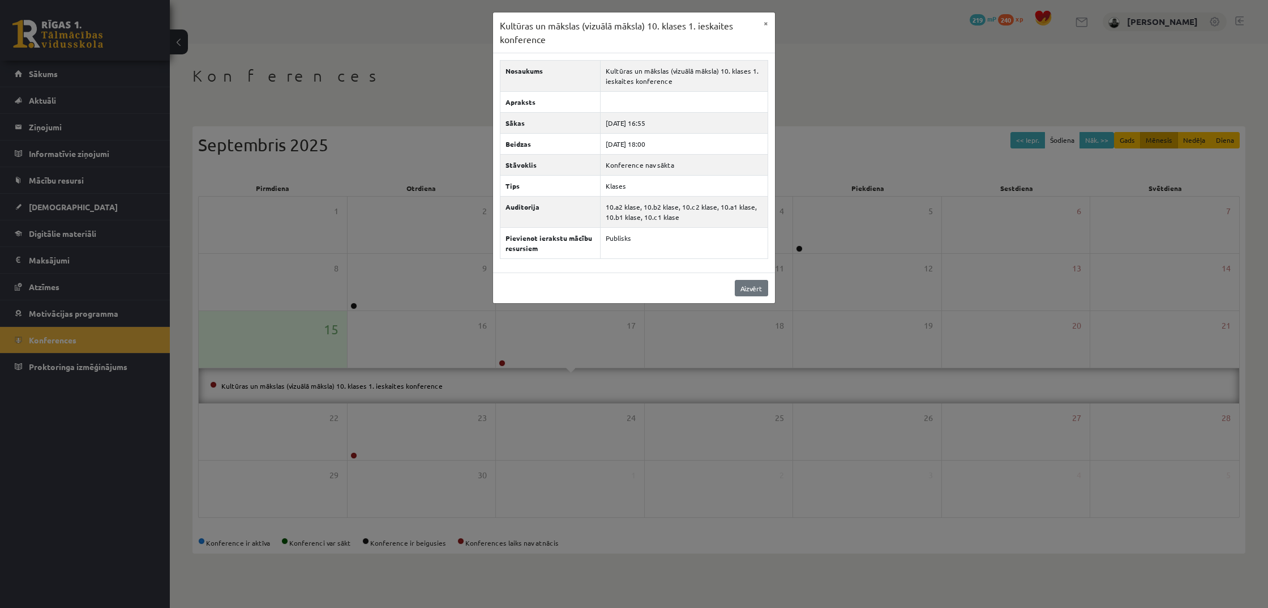
click at [764, 285] on link "Aizvērt" at bounding box center [751, 288] width 33 height 16
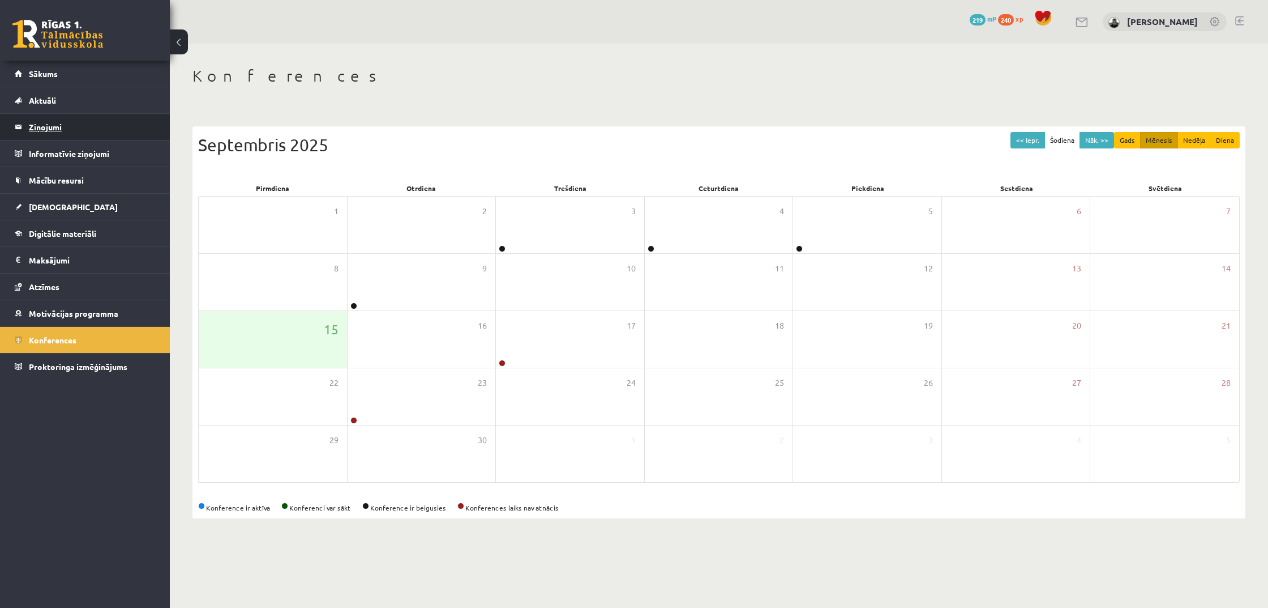
click at [58, 123] on legend "Ziņojumi 0" at bounding box center [92, 127] width 127 height 26
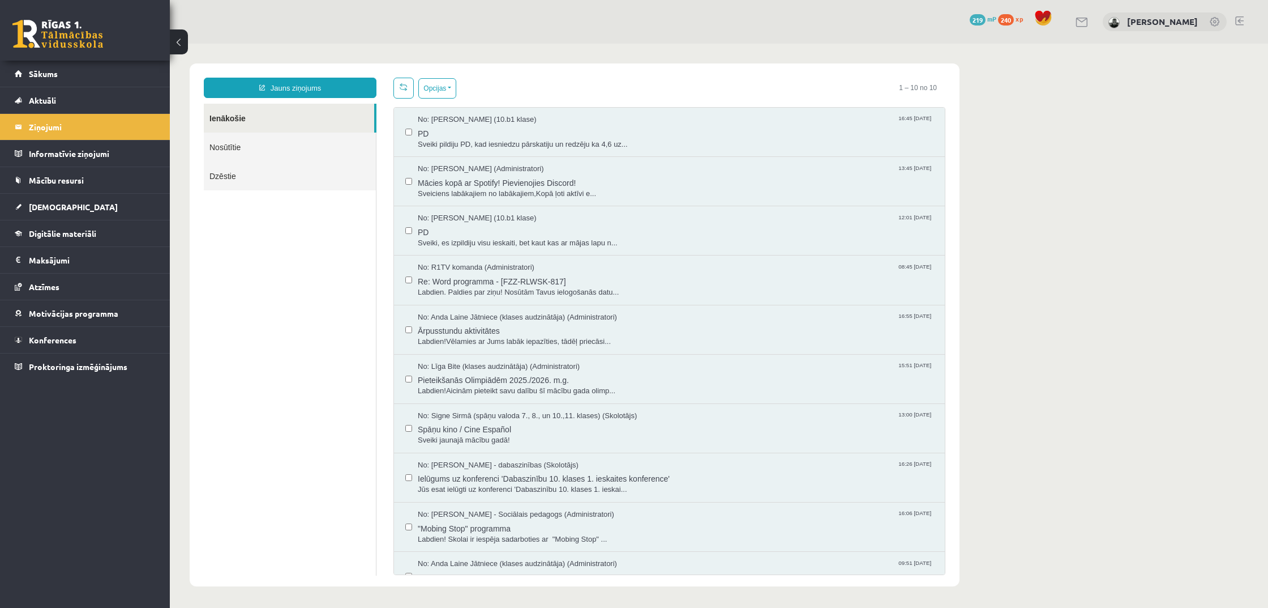
click at [248, 151] on link "Nosūtītie" at bounding box center [290, 147] width 172 height 29
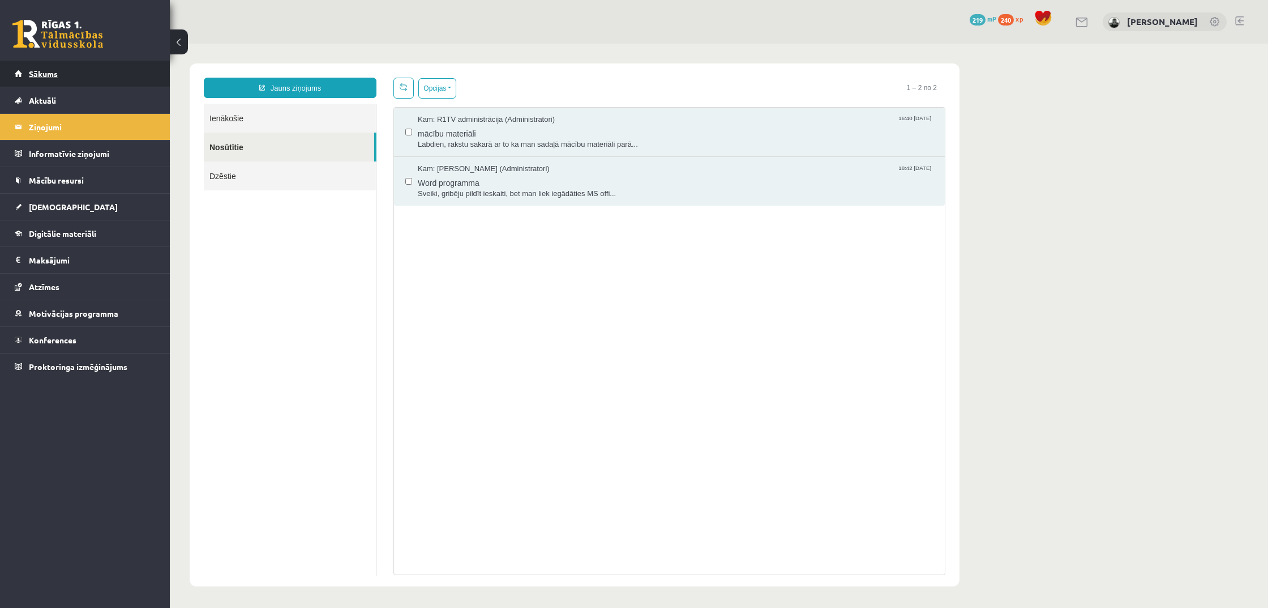
click at [66, 79] on link "Sākums" at bounding box center [85, 74] width 141 height 26
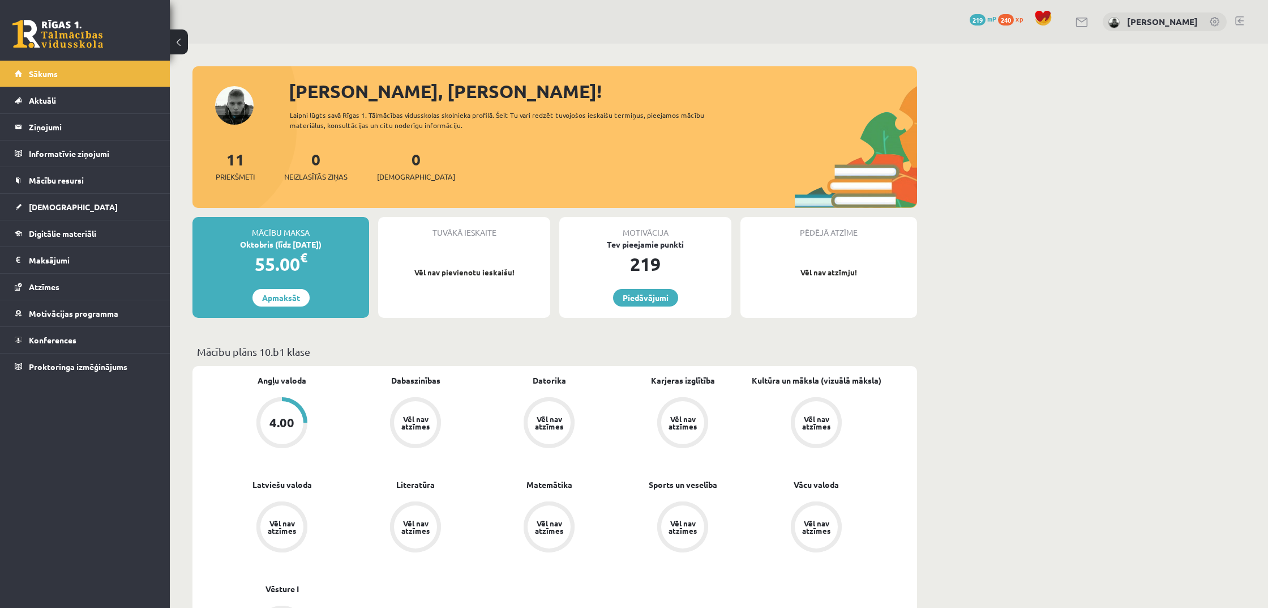
click at [1236, 19] on link at bounding box center [1240, 20] width 8 height 9
